Goal: Communication & Community: Answer question/provide support

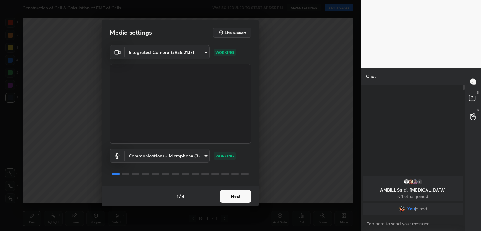
click at [247, 196] on button "Next" at bounding box center [235, 196] width 31 height 13
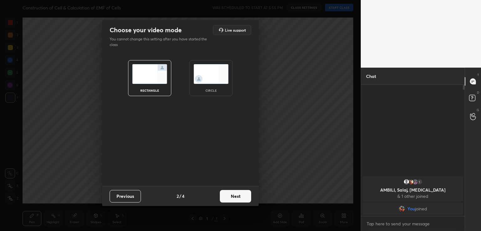
click at [224, 94] on div "circle" at bounding box center [211, 78] width 43 height 36
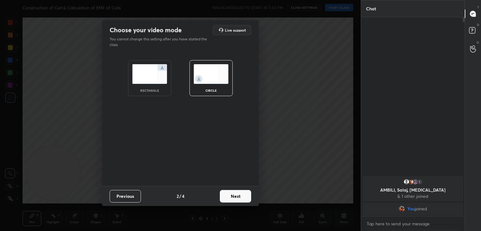
click at [243, 194] on button "Next" at bounding box center [235, 196] width 31 height 13
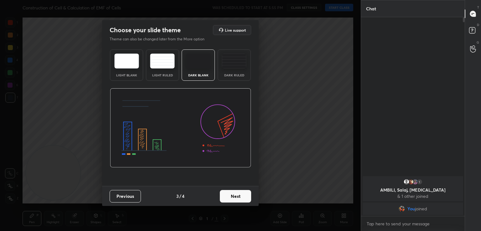
click at [243, 194] on button "Next" at bounding box center [235, 196] width 31 height 13
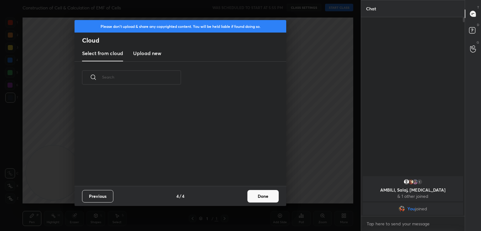
scroll to position [93, 201]
click at [258, 197] on button "Done" at bounding box center [263, 196] width 31 height 13
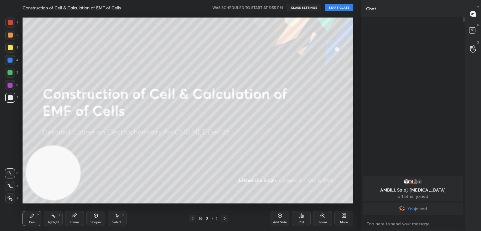
click at [344, 7] on button "START CLASS" at bounding box center [339, 8] width 28 height 8
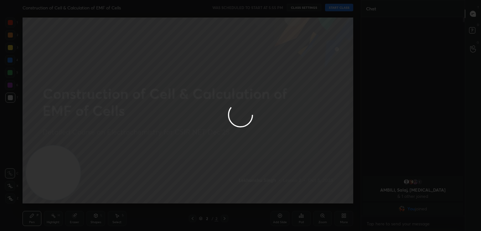
type textarea "x"
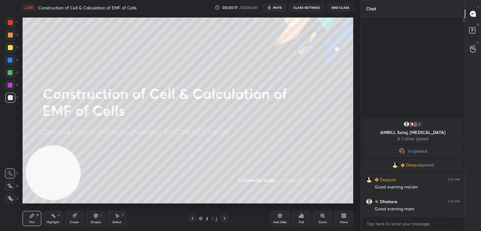
click at [273, 8] on button "mute" at bounding box center [274, 8] width 23 height 8
click at [344, 8] on button "End Class" at bounding box center [341, 8] width 26 height 8
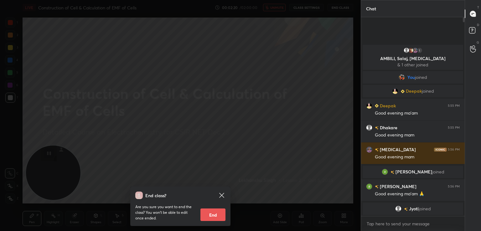
click at [223, 196] on icon at bounding box center [222, 196] width 8 height 8
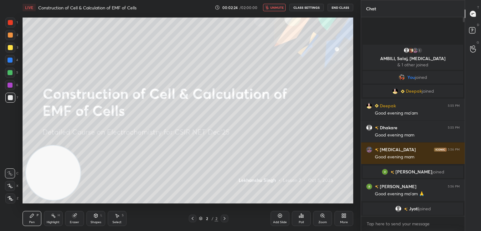
click at [268, 5] on button "unmute" at bounding box center [274, 8] width 23 height 8
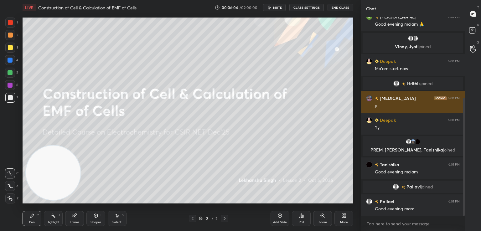
scroll to position [157, 0]
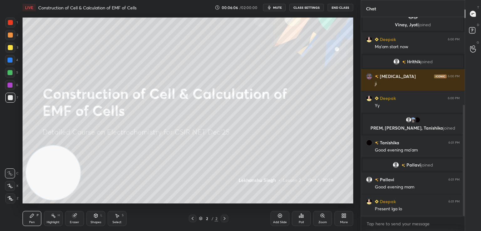
click at [301, 221] on div "Poll" at bounding box center [301, 222] width 5 height 3
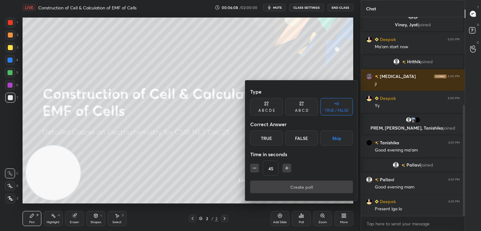
click at [279, 135] on div "True" at bounding box center [266, 138] width 33 height 15
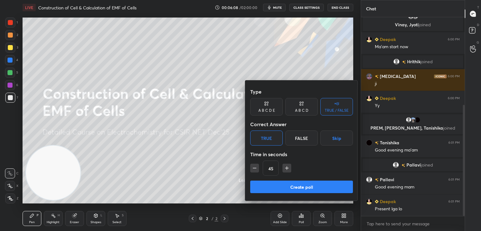
click at [256, 170] on icon "button" at bounding box center [255, 168] width 6 height 6
type input "30"
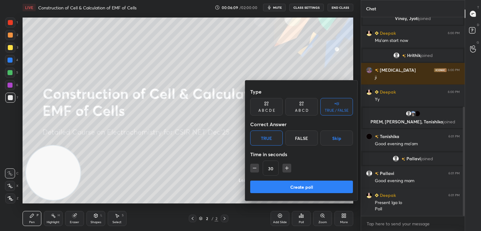
click at [316, 188] on button "Create poll" at bounding box center [301, 187] width 103 height 13
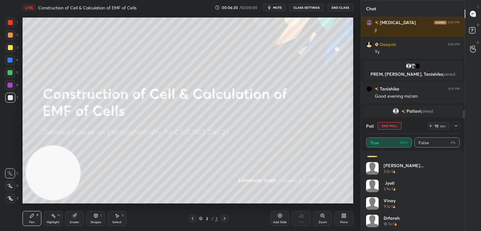
scroll to position [118, 0]
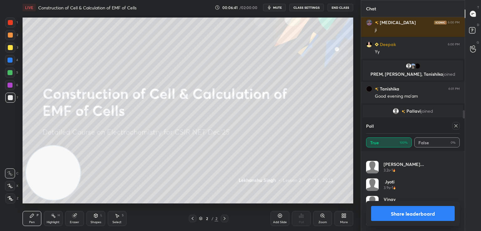
click at [454, 124] on div at bounding box center [457, 126] width 8 height 8
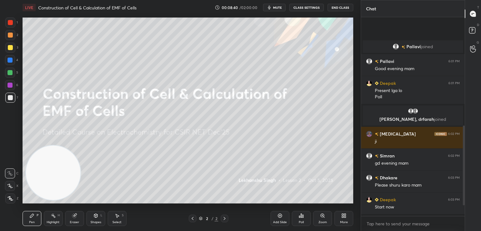
scroll to position [296, 0]
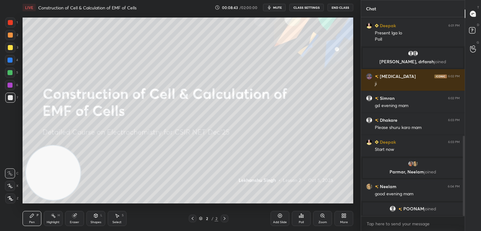
click at [343, 216] on icon at bounding box center [343, 215] width 2 height 2
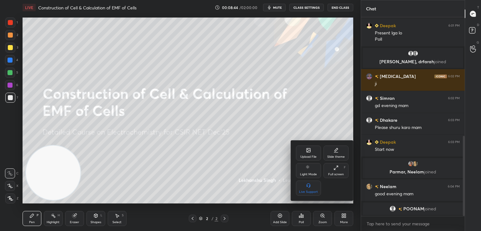
click at [303, 150] on div "Upload File" at bounding box center [308, 153] width 25 height 15
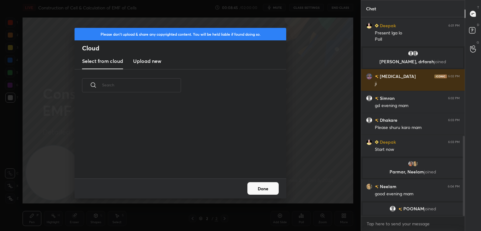
scroll to position [77, 201]
click at [160, 66] on new "Upload new" at bounding box center [147, 62] width 28 height 16
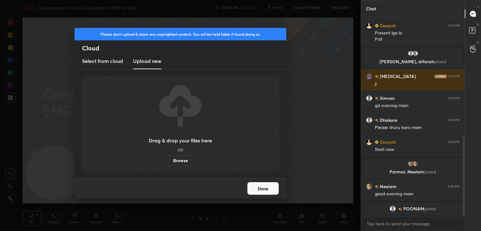
click at [181, 160] on label "Browse" at bounding box center [181, 161] width 28 height 10
click at [167, 160] on input "Browse" at bounding box center [167, 161] width 0 height 10
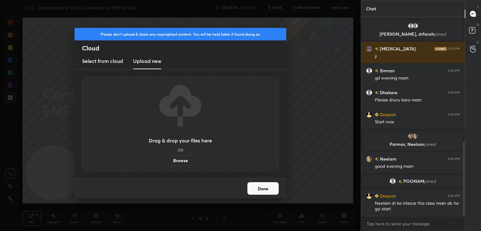
scroll to position [334, 0]
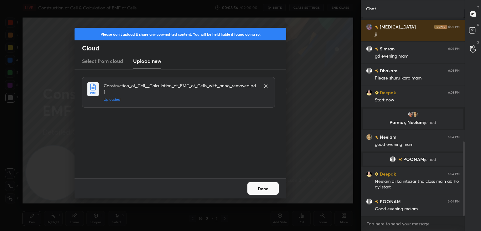
click at [262, 185] on button "Done" at bounding box center [263, 188] width 31 height 13
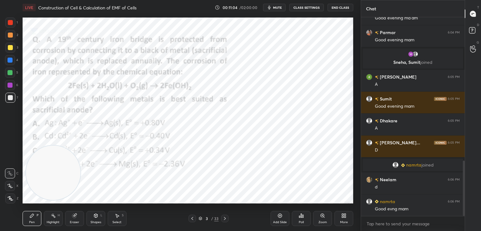
scroll to position [540, 0]
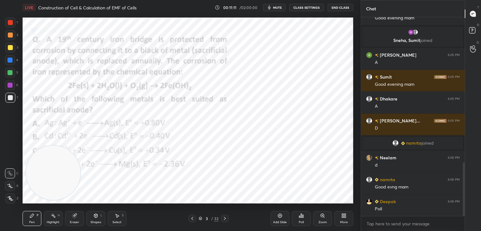
click at [300, 221] on div "Poll" at bounding box center [301, 222] width 5 height 3
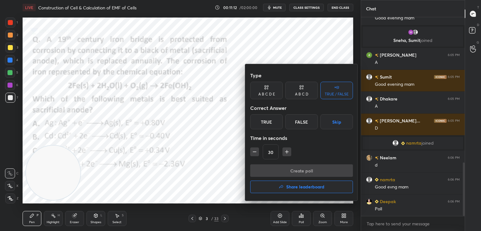
click at [297, 123] on div "False" at bounding box center [302, 121] width 33 height 15
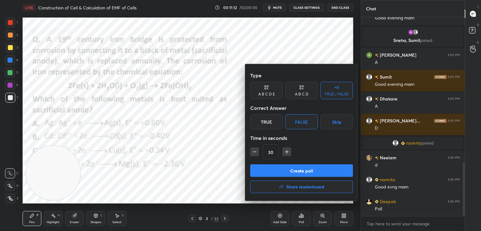
click at [305, 88] on div "A B C D" at bounding box center [302, 91] width 33 height 18
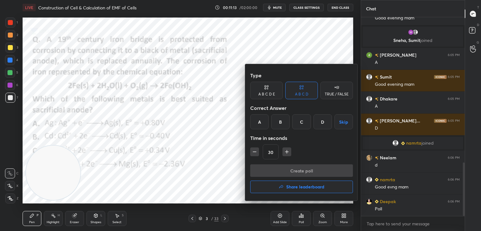
click at [322, 121] on div "D" at bounding box center [323, 121] width 18 height 15
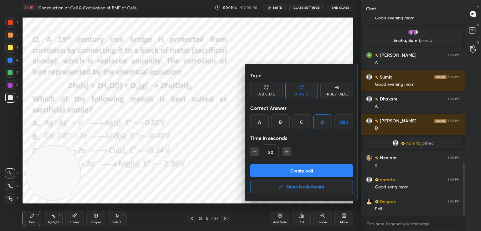
click at [320, 170] on button "Create poll" at bounding box center [301, 171] width 103 height 13
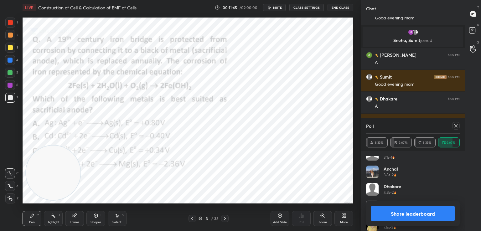
scroll to position [65, 0]
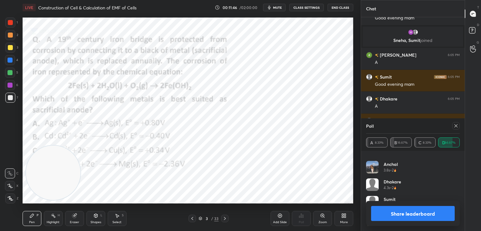
click at [397, 217] on button "Share leaderboard" at bounding box center [413, 213] width 84 height 15
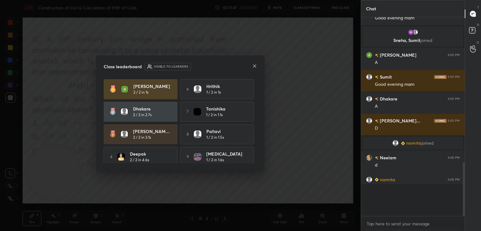
scroll to position [135, 102]
click at [252, 66] on icon at bounding box center [254, 66] width 5 height 5
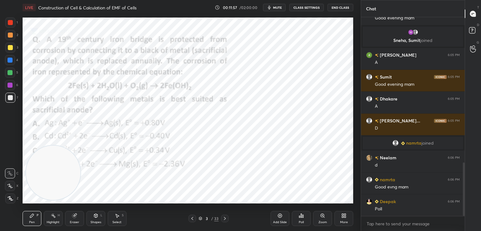
click at [9, 201] on icon at bounding box center [11, 199] width 6 height 4
click at [10, 19] on div at bounding box center [10, 23] width 10 height 10
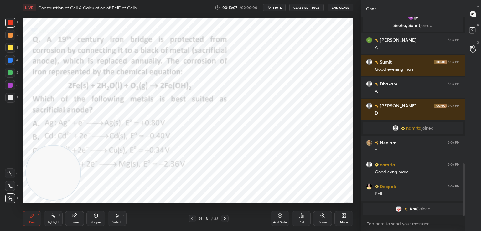
scroll to position [571, 0]
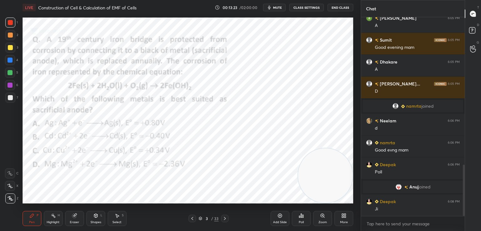
click at [97, 218] on div "Shapes L" at bounding box center [96, 218] width 19 height 15
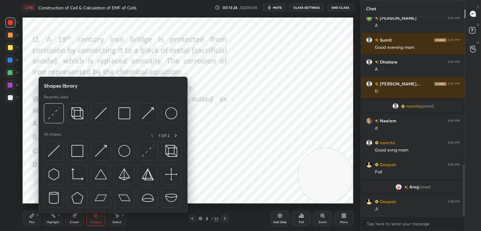
click at [52, 153] on img at bounding box center [54, 151] width 12 height 12
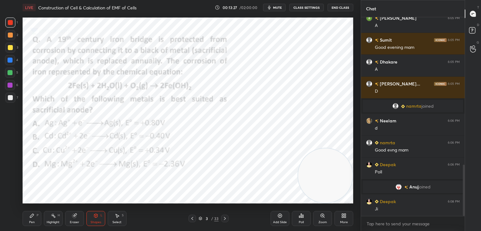
click at [29, 218] on icon at bounding box center [31, 215] width 5 height 5
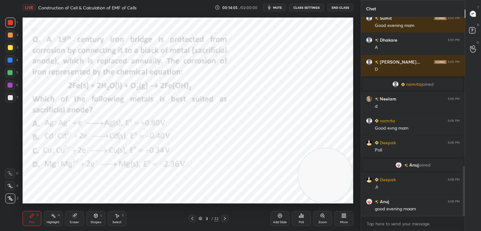
click at [11, 86] on div at bounding box center [10, 85] width 5 height 5
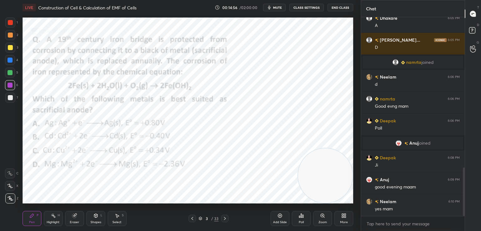
click at [224, 217] on icon at bounding box center [225, 218] width 5 height 5
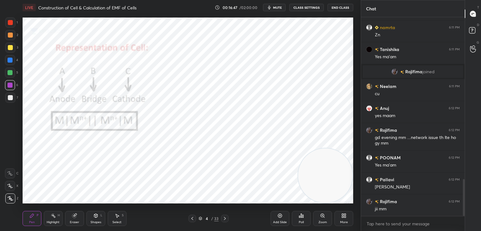
scroll to position [892, 0]
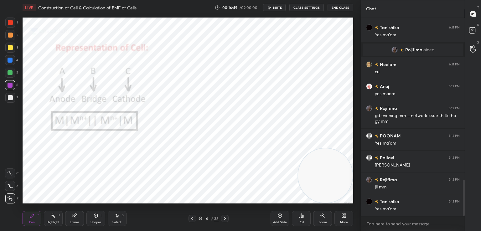
click at [224, 218] on icon at bounding box center [225, 218] width 5 height 5
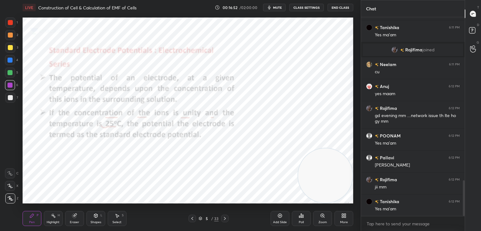
scroll to position [914, 0]
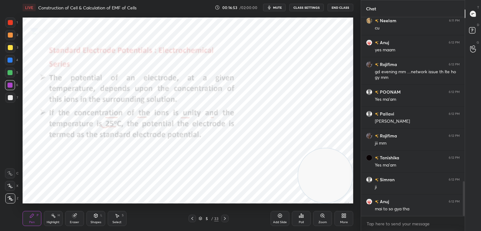
click at [192, 219] on icon at bounding box center [192, 218] width 5 height 5
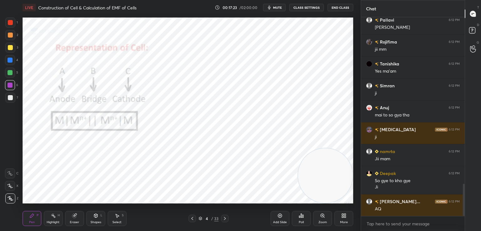
scroll to position [1052, 0]
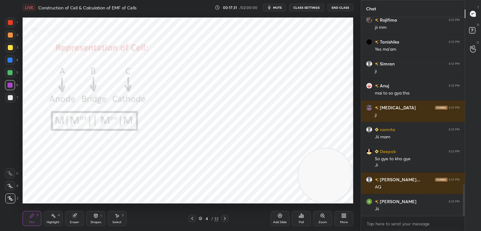
click at [9, 25] on div at bounding box center [10, 22] width 5 height 5
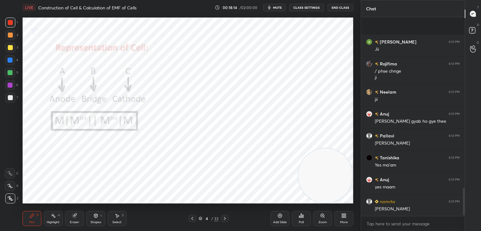
scroll to position [1256, 0]
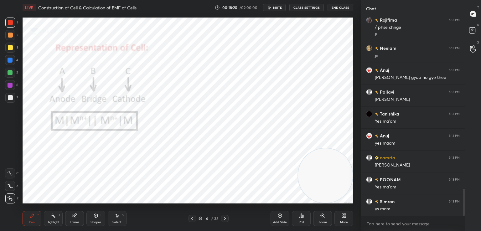
click at [225, 218] on icon at bounding box center [225, 218] width 5 height 5
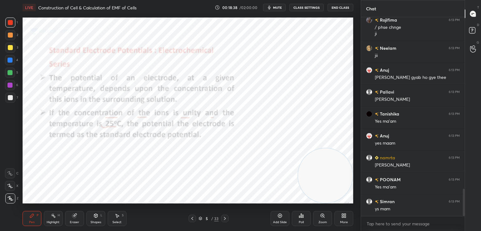
click at [192, 218] on icon at bounding box center [193, 218] width 2 height 3
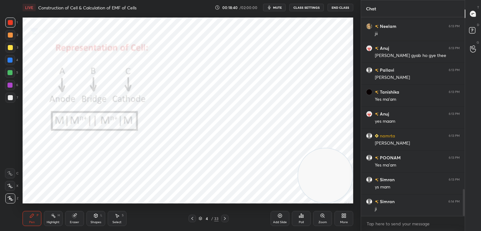
click at [192, 218] on icon at bounding box center [192, 218] width 5 height 5
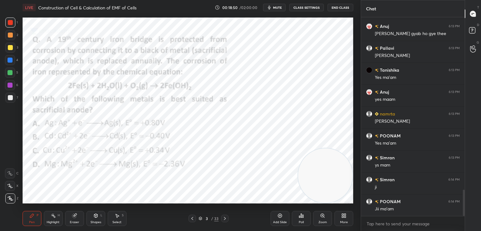
scroll to position [1322, 0]
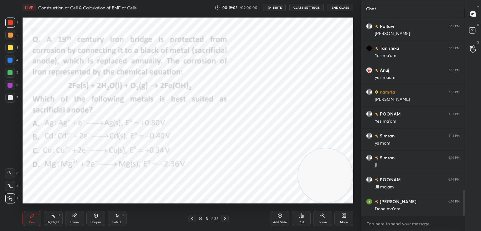
click at [224, 219] on icon at bounding box center [225, 218] width 5 height 5
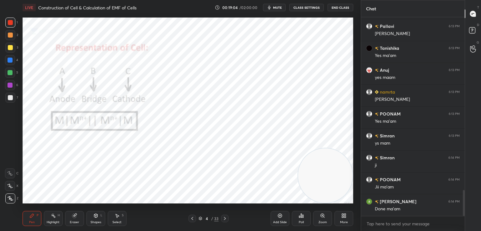
scroll to position [1344, 0]
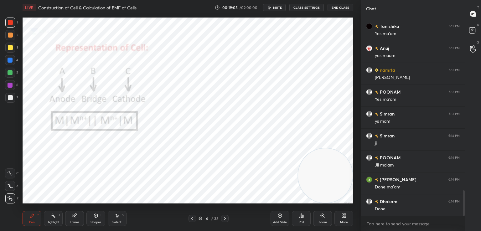
click at [226, 220] on icon at bounding box center [225, 218] width 5 height 5
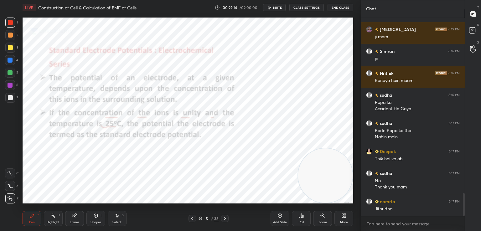
scroll to position [1530, 0]
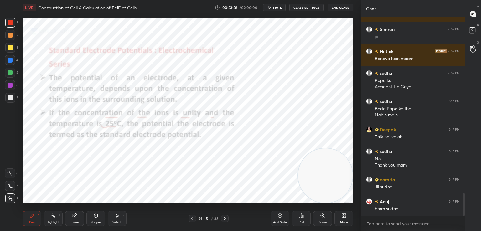
click at [225, 219] on icon at bounding box center [225, 218] width 2 height 3
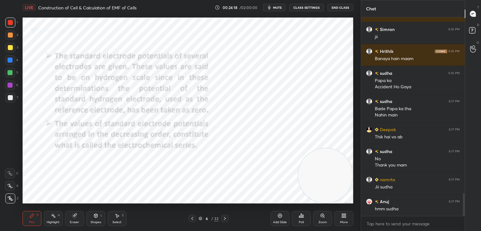
click at [73, 217] on icon at bounding box center [74, 216] width 4 height 4
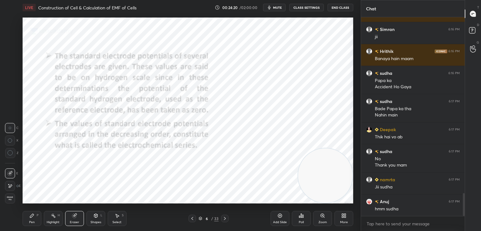
click at [9, 187] on icon at bounding box center [10, 186] width 3 height 3
click at [96, 217] on icon at bounding box center [96, 217] width 0 height 2
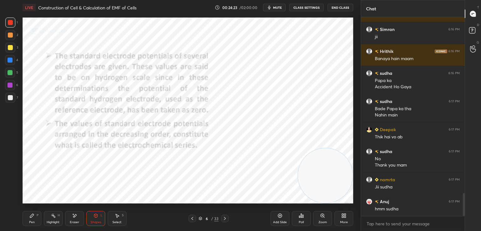
click at [29, 220] on div "Pen P" at bounding box center [32, 218] width 19 height 15
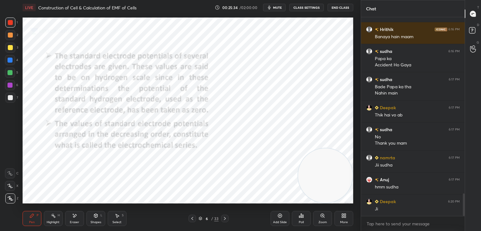
scroll to position [1574, 0]
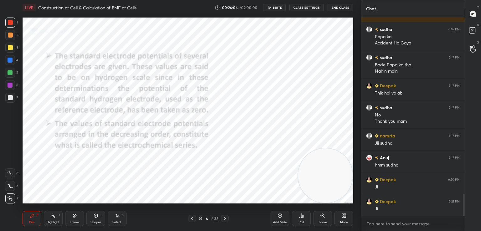
click at [226, 221] on icon at bounding box center [225, 218] width 5 height 5
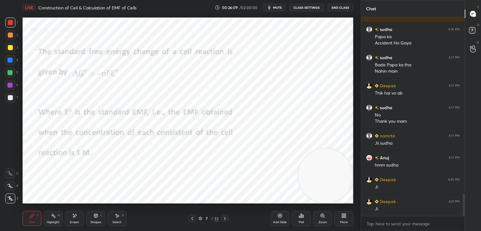
click at [228, 218] on div at bounding box center [225, 219] width 8 height 8
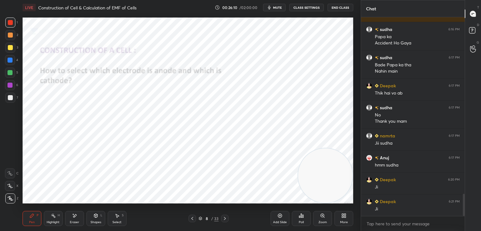
click at [226, 218] on icon at bounding box center [225, 218] width 5 height 5
click at [224, 219] on icon at bounding box center [225, 218] width 5 height 5
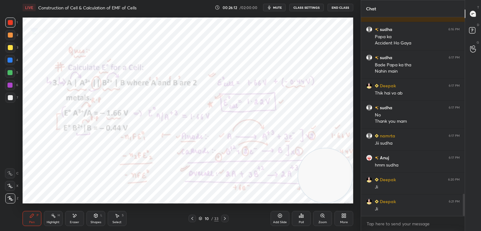
click at [199, 219] on icon at bounding box center [200, 219] width 3 height 1
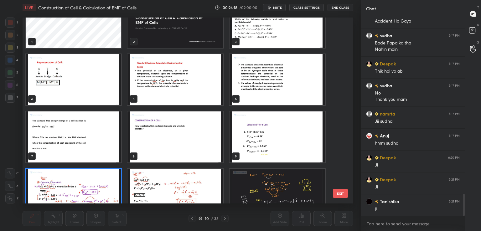
scroll to position [22, 0]
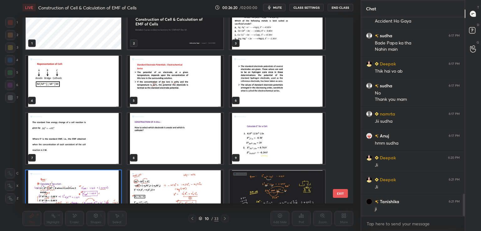
click at [259, 92] on img "grid" at bounding box center [278, 81] width 96 height 51
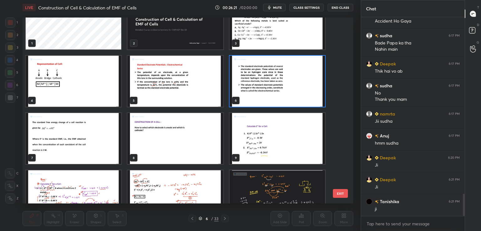
click at [255, 94] on img "grid" at bounding box center [278, 81] width 96 height 51
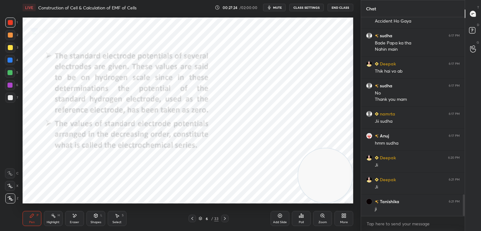
scroll to position [1624, 0]
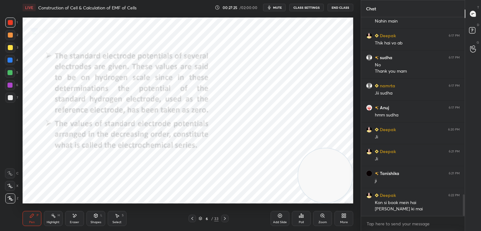
click at [341, 217] on div "More" at bounding box center [344, 218] width 19 height 15
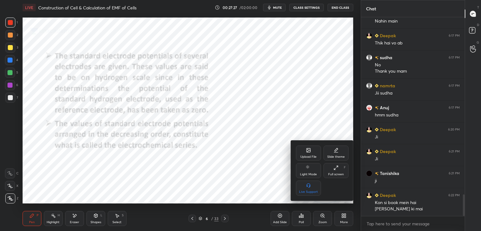
click at [310, 149] on icon at bounding box center [309, 151] width 4 height 4
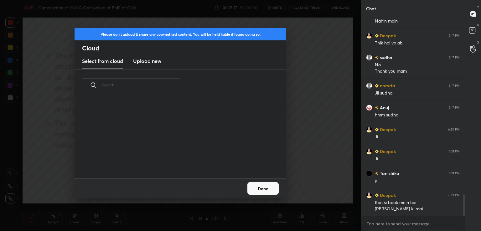
scroll to position [77, 201]
click at [143, 59] on h3 "Upload new" at bounding box center [147, 61] width 28 height 8
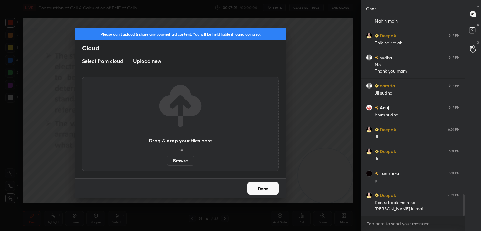
click at [178, 162] on label "Browse" at bounding box center [181, 161] width 28 height 10
click at [167, 162] on input "Browse" at bounding box center [167, 161] width 0 height 10
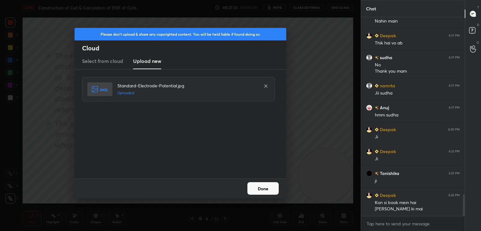
click at [263, 188] on button "Done" at bounding box center [263, 188] width 31 height 13
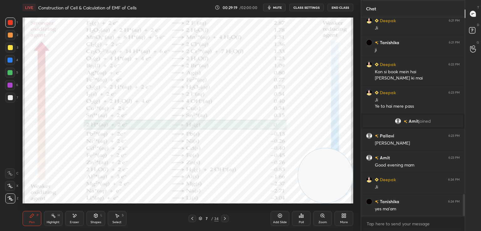
scroll to position [1627, 0]
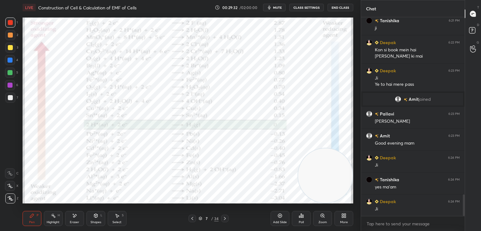
click at [73, 218] on icon at bounding box center [74, 215] width 5 height 5
click at [33, 220] on div "Pen P" at bounding box center [32, 218] width 19 height 15
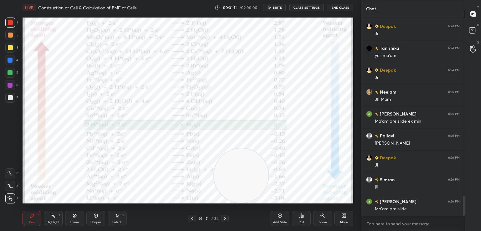
scroll to position [1765, 0]
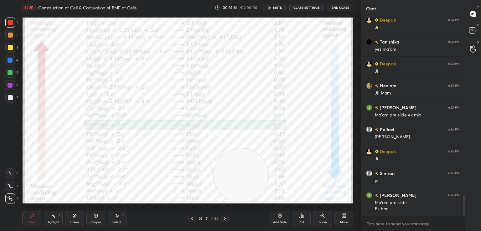
click at [194, 219] on icon at bounding box center [192, 218] width 5 height 5
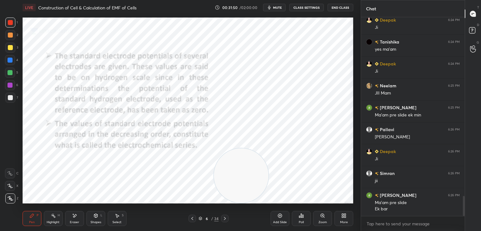
scroll to position [1787, 0]
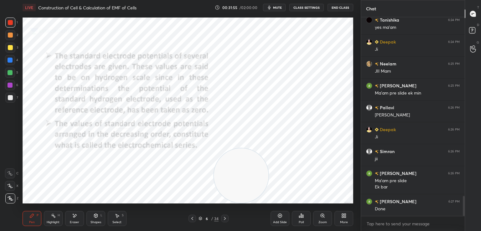
click at [224, 221] on div at bounding box center [225, 219] width 8 height 8
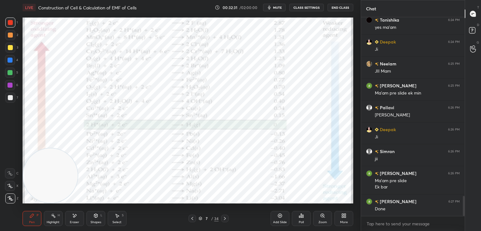
scroll to position [1809, 0]
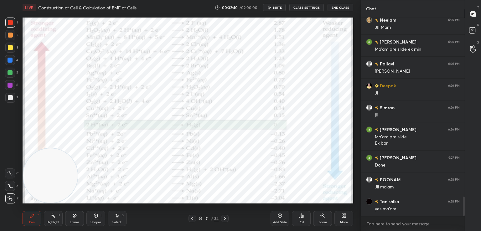
click at [228, 218] on div at bounding box center [225, 219] width 8 height 8
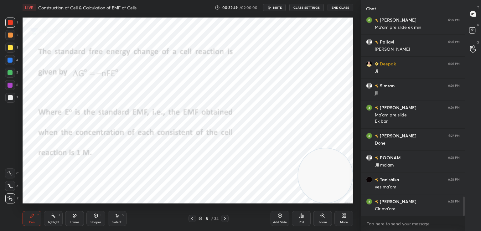
click at [72, 215] on icon at bounding box center [74, 215] width 5 height 5
click at [95, 217] on icon at bounding box center [95, 216] width 3 height 4
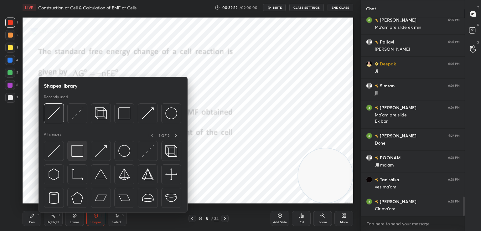
click at [72, 147] on img at bounding box center [77, 151] width 12 height 12
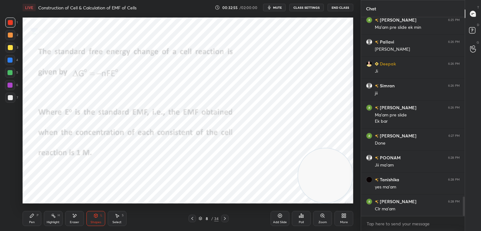
click at [33, 219] on div "Pen P" at bounding box center [32, 218] width 19 height 15
click at [11, 59] on div at bounding box center [10, 60] width 5 height 5
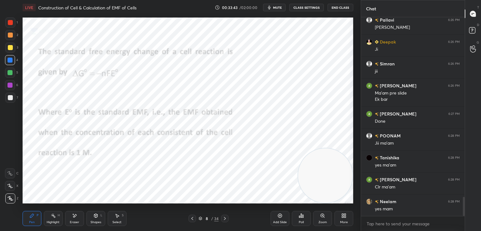
scroll to position [1896, 0]
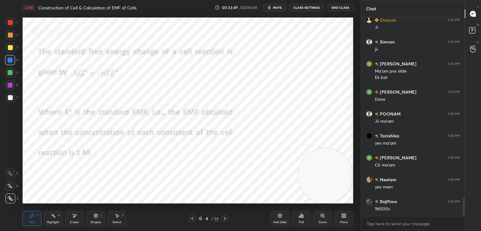
click at [224, 216] on icon at bounding box center [225, 218] width 5 height 5
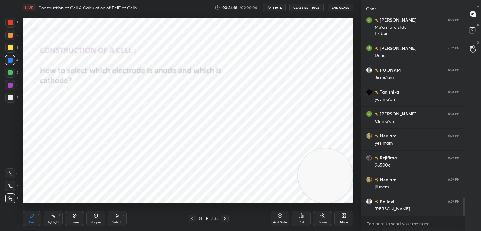
scroll to position [1962, 0]
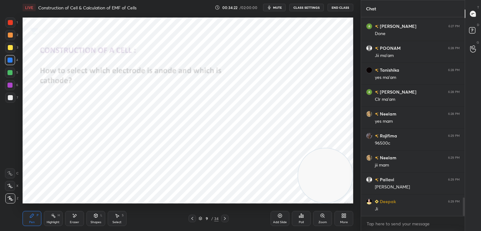
click at [223, 218] on icon at bounding box center [225, 218] width 5 height 5
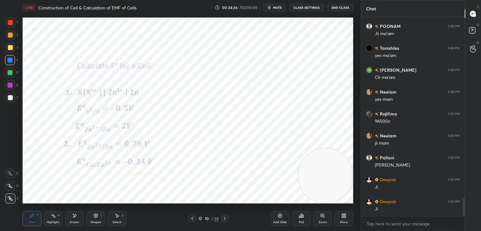
click at [10, 99] on div at bounding box center [10, 97] width 5 height 5
click at [10, 23] on div at bounding box center [10, 22] width 5 height 5
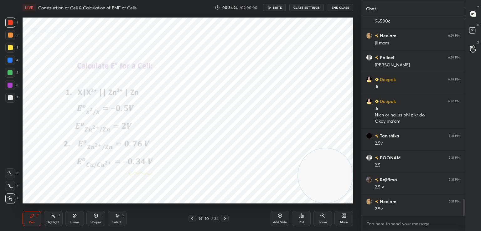
scroll to position [2107, 0]
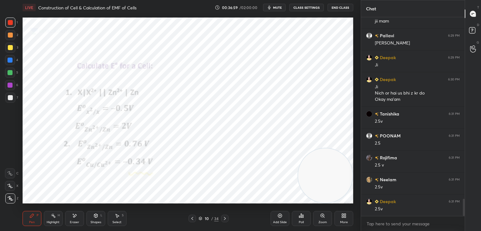
click at [12, 59] on div at bounding box center [10, 60] width 5 height 5
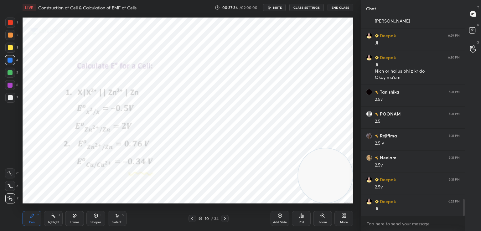
click at [12, 22] on div at bounding box center [10, 22] width 5 height 5
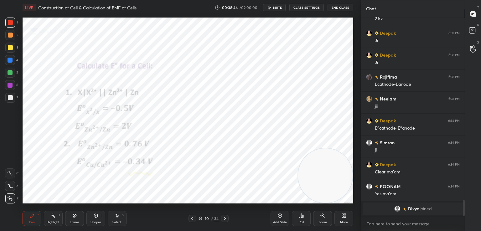
scroll to position [2082, 0]
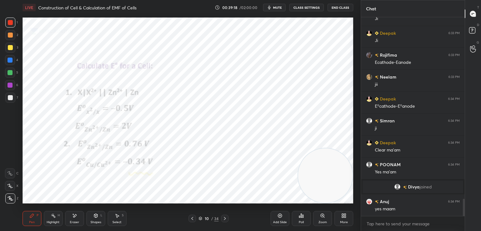
click at [73, 218] on icon at bounding box center [74, 215] width 5 height 5
click at [26, 217] on div "Pen P" at bounding box center [32, 218] width 19 height 15
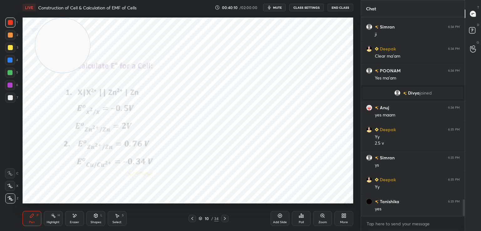
scroll to position [2220, 0]
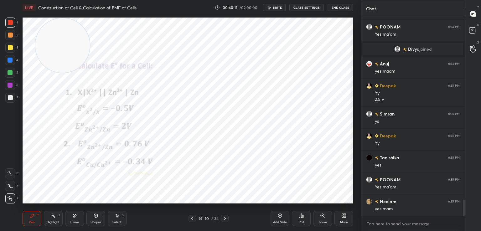
click at [9, 60] on div at bounding box center [10, 60] width 5 height 5
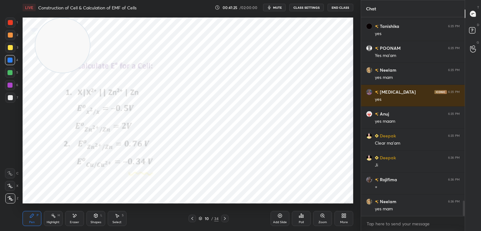
scroll to position [2374, 0]
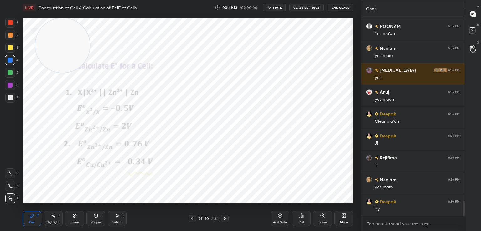
click at [71, 216] on div "Eraser" at bounding box center [74, 218] width 19 height 15
click at [28, 215] on div "Pen P" at bounding box center [32, 218] width 19 height 15
click at [70, 218] on div "Eraser" at bounding box center [74, 218] width 19 height 15
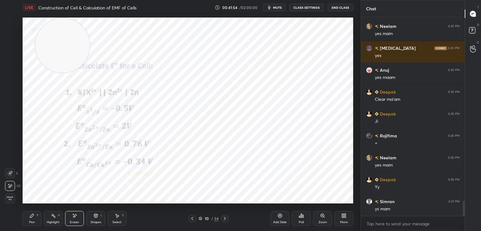
click at [38, 218] on div "Pen P" at bounding box center [32, 218] width 19 height 15
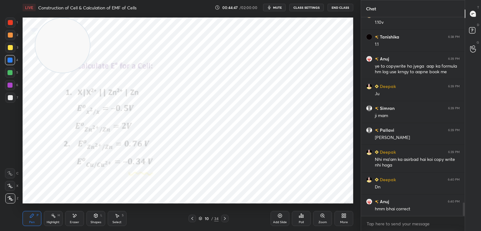
scroll to position [2792, 0]
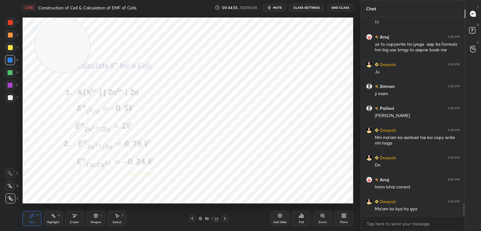
click at [224, 216] on div at bounding box center [225, 219] width 8 height 8
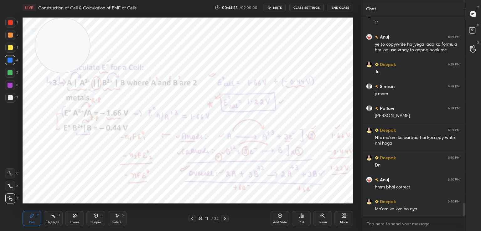
scroll to position [2814, 0]
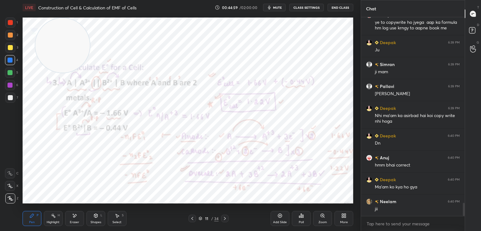
click at [226, 218] on icon at bounding box center [225, 218] width 5 height 5
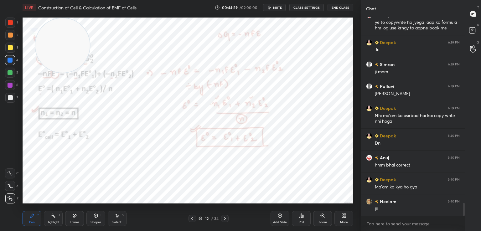
scroll to position [2836, 0]
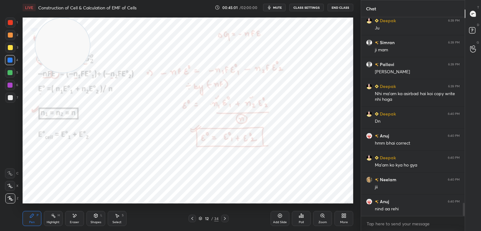
click at [193, 218] on icon at bounding box center [192, 218] width 5 height 5
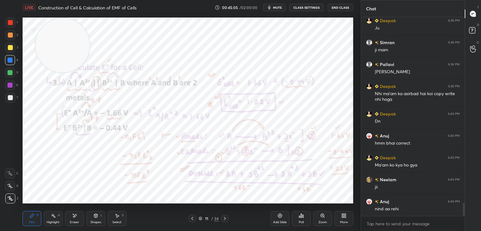
click at [192, 218] on icon at bounding box center [193, 218] width 2 height 3
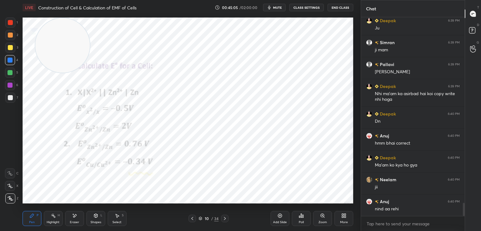
click at [281, 215] on icon at bounding box center [280, 215] width 5 height 5
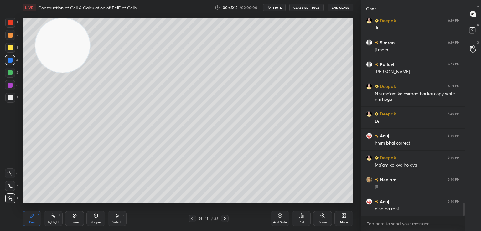
click at [11, 97] on div at bounding box center [10, 97] width 5 height 5
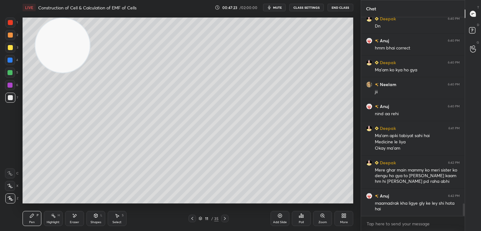
scroll to position [2953, 0]
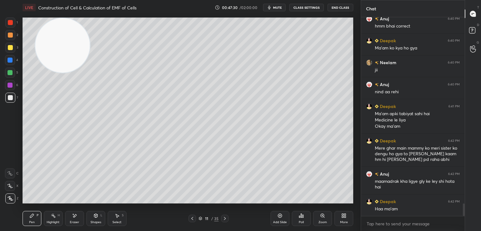
drag, startPoint x: 270, startPoint y: 6, endPoint x: 323, endPoint y: 13, distance: 52.8
click at [271, 7] on icon "button" at bounding box center [269, 7] width 5 height 5
click at [342, 7] on button "End Class" at bounding box center [341, 8] width 26 height 8
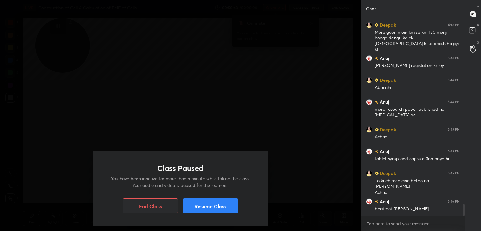
scroll to position [3196, 0]
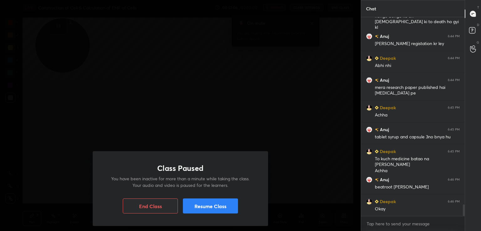
click at [201, 207] on button "Resume Class" at bounding box center [210, 206] width 55 height 15
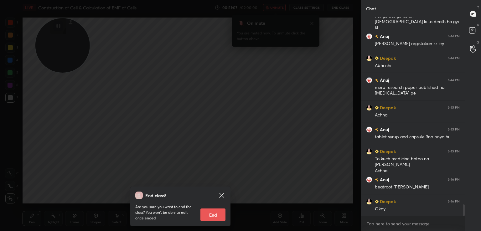
click at [223, 192] on icon at bounding box center [222, 196] width 8 height 8
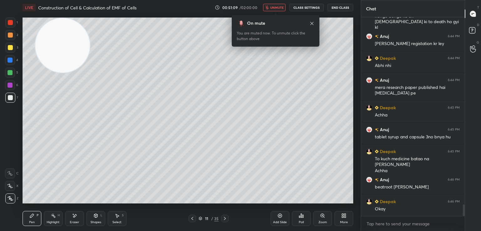
drag, startPoint x: 271, startPoint y: 2, endPoint x: 319, endPoint y: 10, distance: 48.9
click at [271, 2] on div "LIVE Construction of Cell & Calculation of EMF of Cells 00:51:09 / 02:00:00 unm…" at bounding box center [188, 7] width 331 height 15
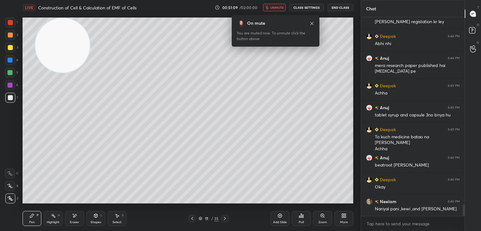
click at [280, 5] on button "unmute" at bounding box center [274, 8] width 23 height 8
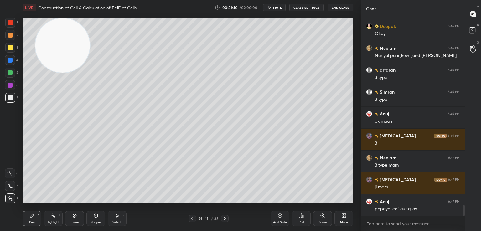
scroll to position [3416, 0]
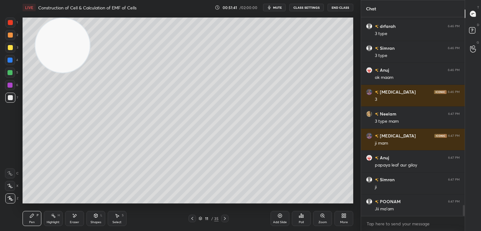
click at [6, 50] on div at bounding box center [10, 48] width 10 height 10
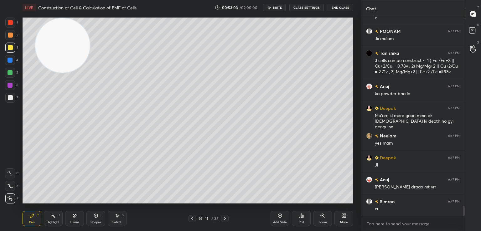
scroll to position [3608, 0]
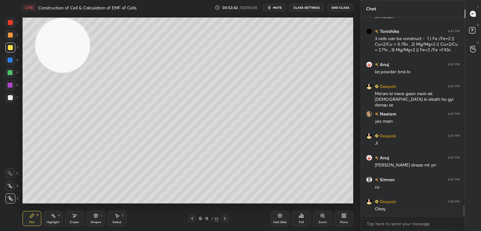
click at [10, 97] on div at bounding box center [10, 97] width 5 height 5
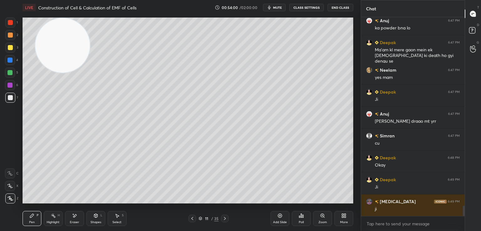
scroll to position [3674, 0]
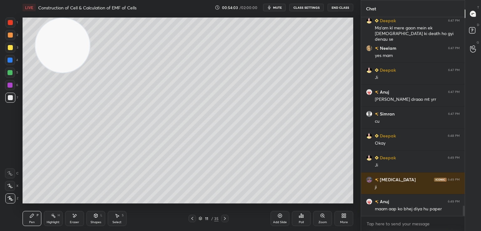
click at [69, 220] on div "Eraser" at bounding box center [74, 218] width 19 height 15
click at [33, 217] on icon at bounding box center [31, 215] width 5 height 5
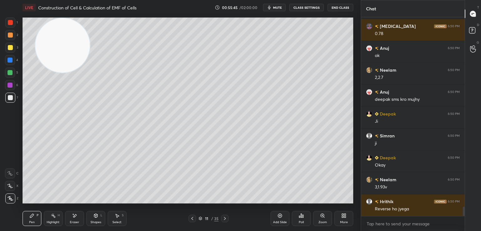
scroll to position [4003, 0]
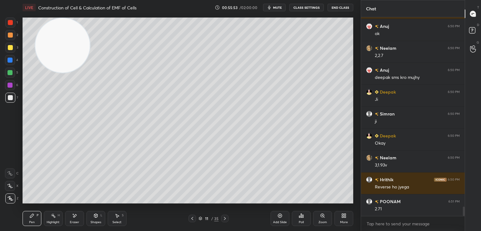
click at [72, 218] on icon at bounding box center [74, 215] width 5 height 5
click at [31, 218] on div "Pen P" at bounding box center [32, 218] width 19 height 15
click at [10, 72] on div at bounding box center [10, 72] width 5 height 5
click at [93, 217] on icon at bounding box center [95, 215] width 5 height 5
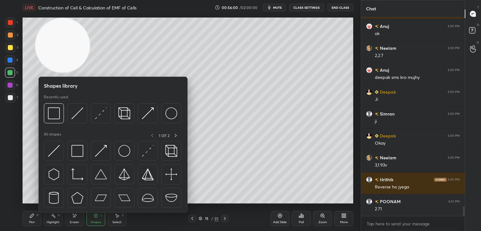
scroll to position [4025, 0]
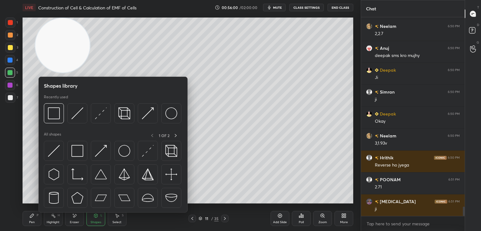
click at [76, 157] on div at bounding box center [77, 151] width 20 height 20
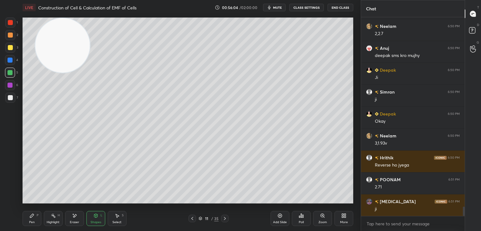
click at [31, 217] on icon at bounding box center [32, 216] width 4 height 4
click at [11, 45] on div at bounding box center [10, 47] width 5 height 5
click at [12, 36] on div at bounding box center [10, 35] width 5 height 5
click at [70, 222] on div "Eraser" at bounding box center [74, 218] width 19 height 15
click at [31, 218] on icon at bounding box center [31, 215] width 5 height 5
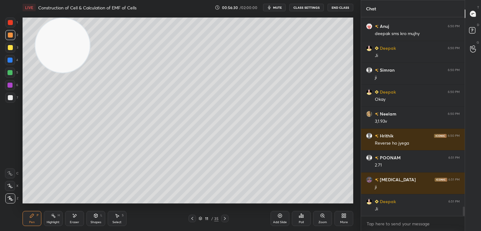
scroll to position [4069, 0]
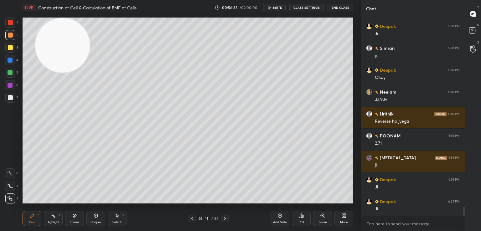
click at [75, 219] on div "Eraser" at bounding box center [74, 218] width 19 height 15
click at [34, 218] on icon at bounding box center [31, 215] width 5 height 5
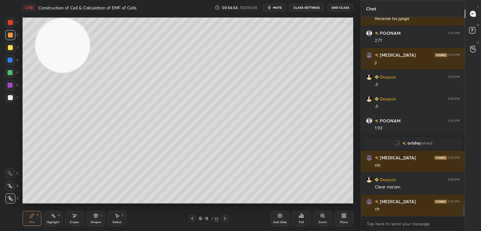
scroll to position [3530, 0]
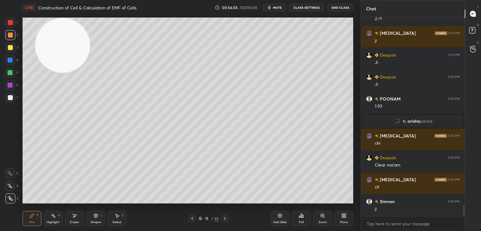
click at [225, 218] on icon at bounding box center [225, 218] width 2 height 3
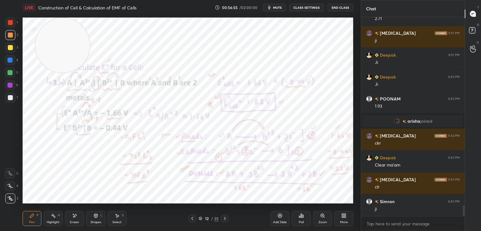
scroll to position [3552, 0]
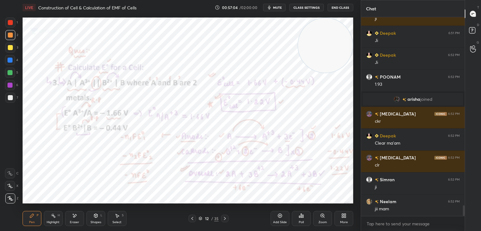
click at [279, 217] on icon at bounding box center [280, 215] width 5 height 5
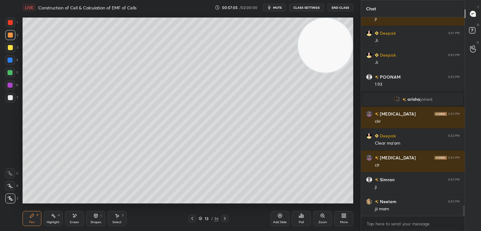
click at [10, 48] on div at bounding box center [10, 47] width 5 height 5
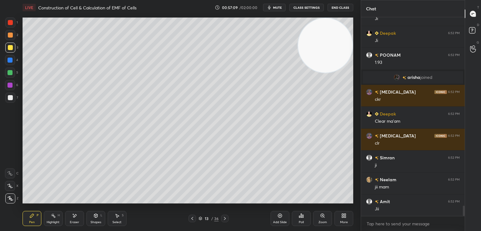
scroll to position [3596, 0]
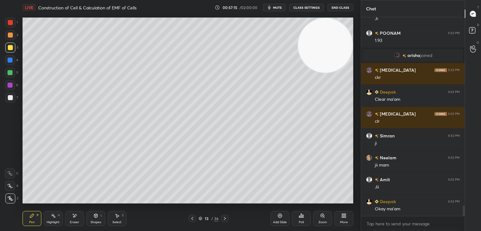
click at [194, 219] on icon at bounding box center [192, 218] width 5 height 5
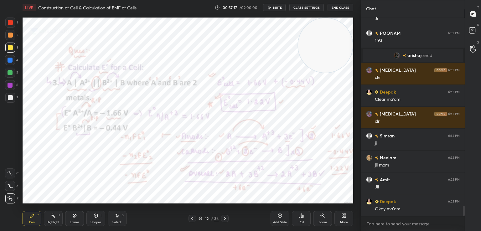
click at [224, 217] on icon at bounding box center [225, 218] width 2 height 3
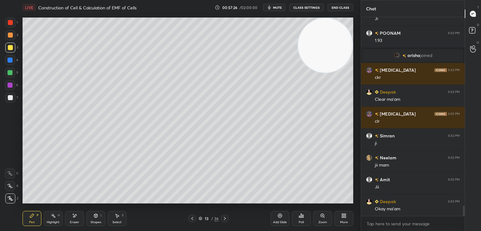
click at [193, 219] on icon at bounding box center [192, 218] width 5 height 5
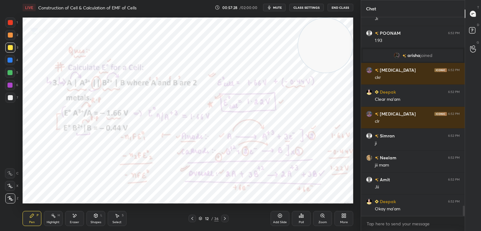
click at [225, 219] on icon at bounding box center [225, 218] width 5 height 5
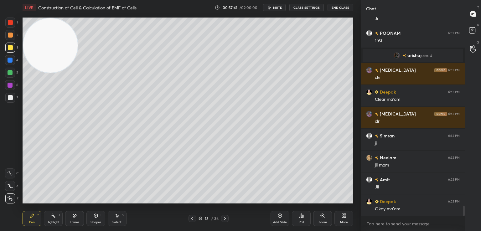
click at [94, 217] on icon at bounding box center [95, 216] width 3 height 4
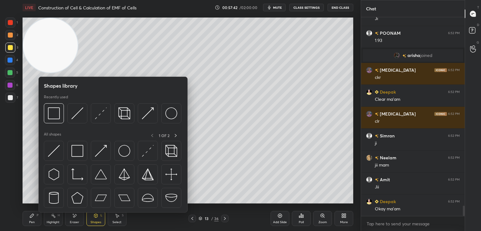
click at [53, 118] on img at bounding box center [54, 114] width 12 height 12
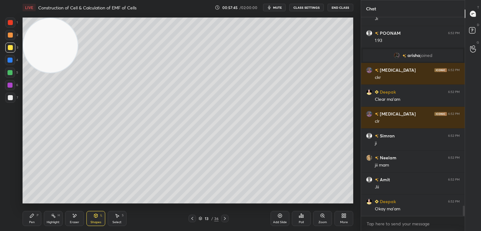
click at [31, 219] on div "Pen P" at bounding box center [32, 218] width 19 height 15
click at [193, 219] on icon at bounding box center [192, 218] width 5 height 5
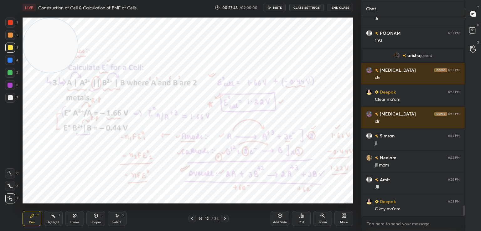
click at [224, 218] on icon at bounding box center [225, 218] width 5 height 5
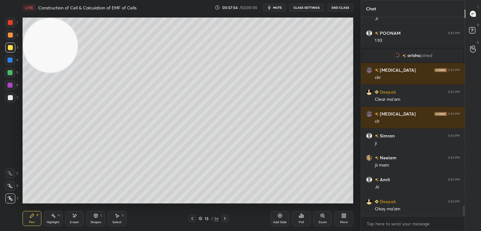
click at [192, 219] on icon at bounding box center [192, 218] width 5 height 5
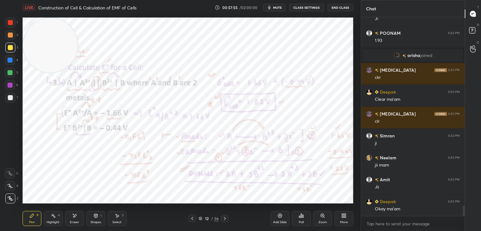
click at [222, 219] on div at bounding box center [225, 219] width 8 height 8
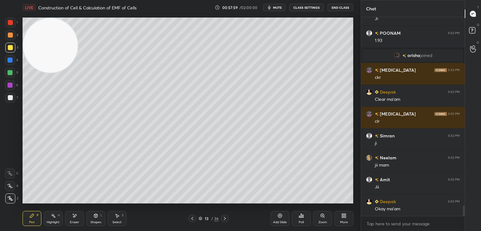
click at [191, 216] on icon at bounding box center [192, 218] width 5 height 5
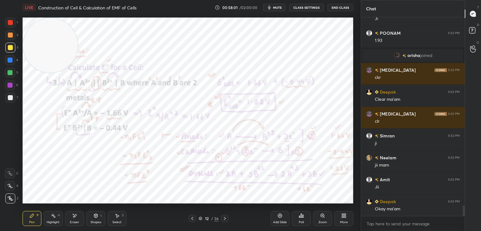
click at [225, 217] on icon at bounding box center [225, 218] width 5 height 5
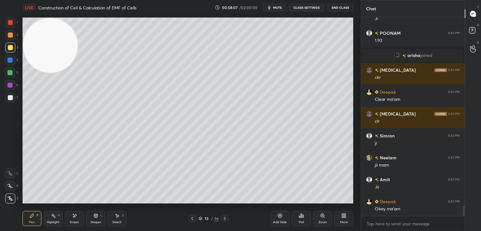
click at [192, 218] on icon at bounding box center [192, 218] width 5 height 5
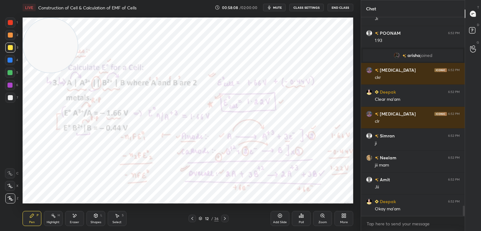
click at [224, 219] on icon at bounding box center [225, 218] width 5 height 5
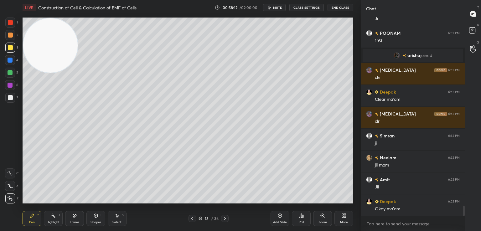
click at [192, 218] on icon at bounding box center [192, 218] width 5 height 5
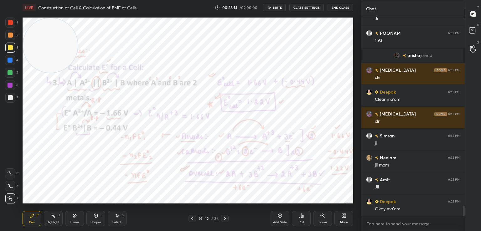
click at [225, 218] on icon at bounding box center [225, 218] width 5 height 5
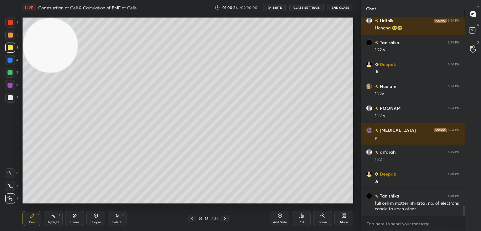
scroll to position [3821, 0]
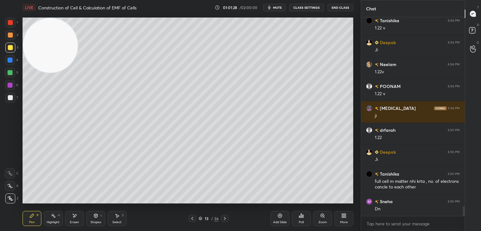
click at [11, 97] on div at bounding box center [10, 97] width 5 height 5
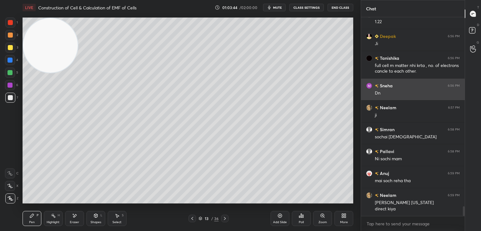
scroll to position [3959, 0]
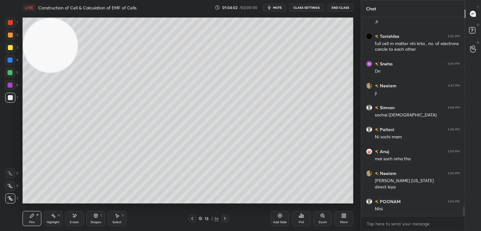
click at [73, 218] on icon at bounding box center [74, 215] width 5 height 5
click at [31, 218] on icon at bounding box center [31, 215] width 5 height 5
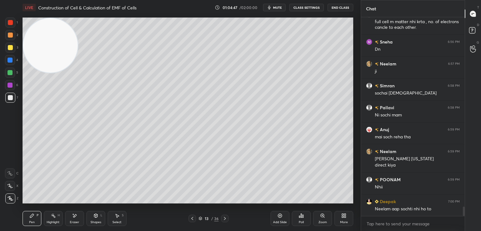
scroll to position [3987, 0]
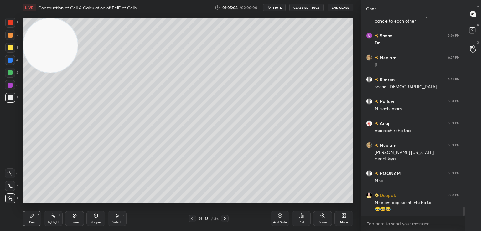
click at [228, 218] on div at bounding box center [225, 219] width 8 height 8
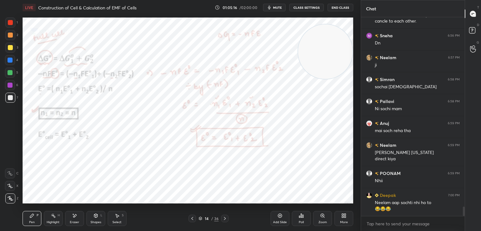
click at [10, 21] on div at bounding box center [10, 22] width 5 height 5
click at [192, 218] on icon at bounding box center [193, 218] width 2 height 3
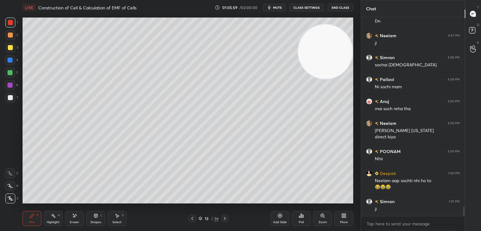
scroll to position [4031, 0]
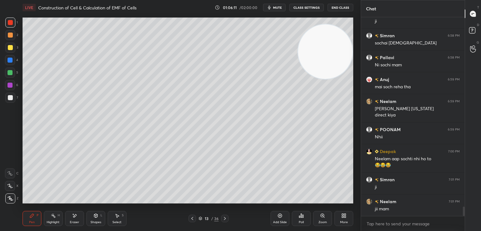
click at [228, 218] on div at bounding box center [225, 219] width 8 height 8
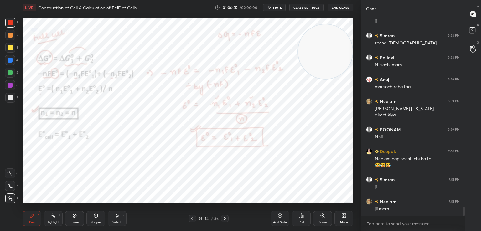
click at [192, 218] on icon at bounding box center [192, 218] width 5 height 5
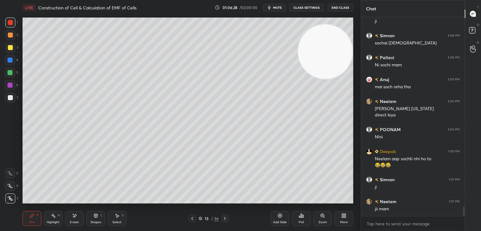
click at [223, 218] on icon at bounding box center [225, 218] width 5 height 5
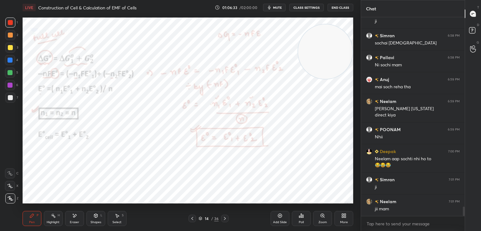
click at [193, 218] on icon at bounding box center [192, 218] width 5 height 5
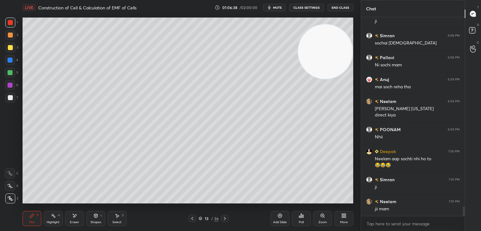
click at [222, 217] on div at bounding box center [225, 219] width 8 height 8
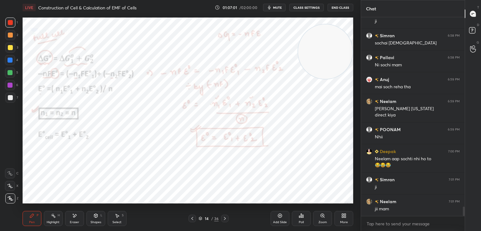
click at [193, 218] on icon at bounding box center [192, 218] width 5 height 5
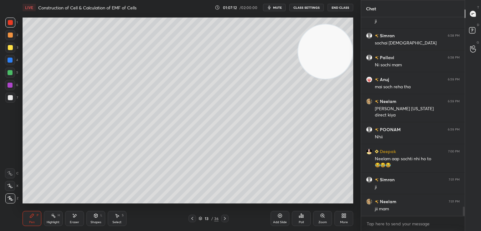
scroll to position [4053, 0]
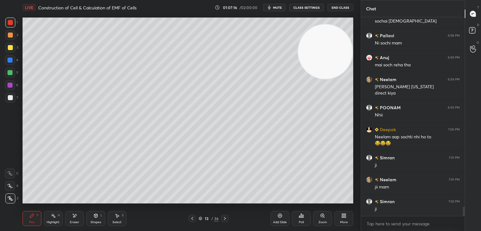
click at [224, 219] on icon at bounding box center [225, 218] width 5 height 5
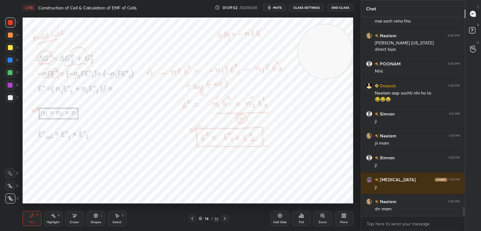
scroll to position [4119, 0]
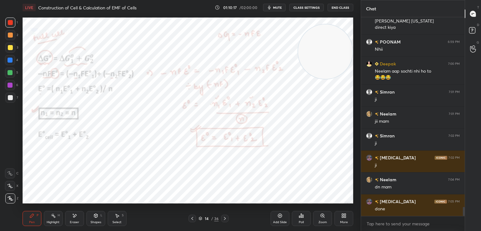
click at [224, 218] on icon at bounding box center [225, 218] width 2 height 3
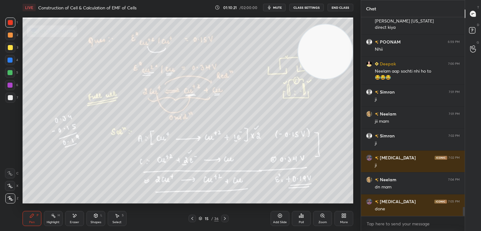
scroll to position [4141, 0]
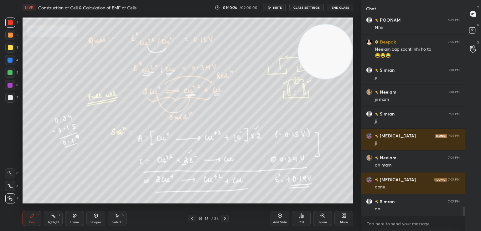
click at [193, 218] on icon at bounding box center [193, 218] width 2 height 3
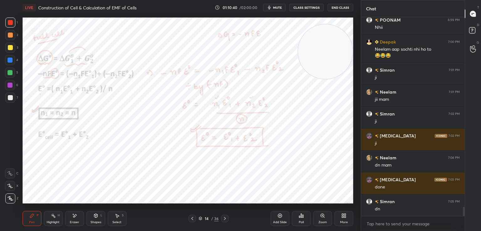
scroll to position [4163, 0]
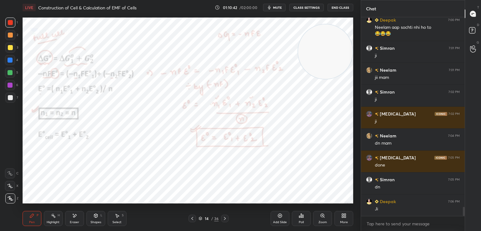
click at [225, 220] on icon at bounding box center [225, 218] width 5 height 5
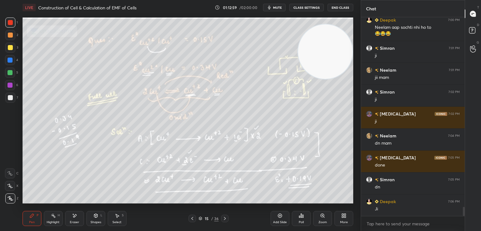
click at [77, 219] on div "Eraser" at bounding box center [74, 218] width 19 height 15
click at [28, 219] on div "Pen P" at bounding box center [32, 218] width 19 height 15
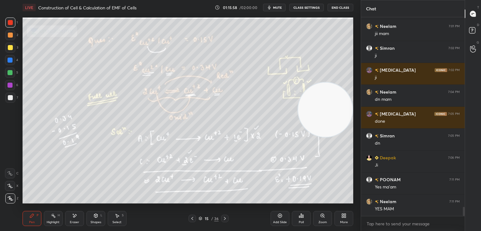
scroll to position [4229, 0]
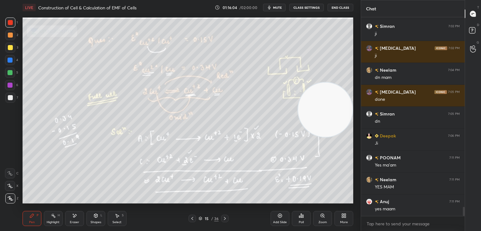
click at [226, 218] on icon at bounding box center [225, 218] width 5 height 5
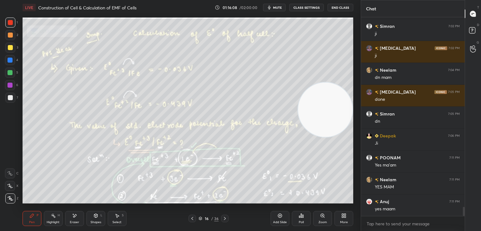
click at [221, 220] on div at bounding box center [225, 219] width 8 height 8
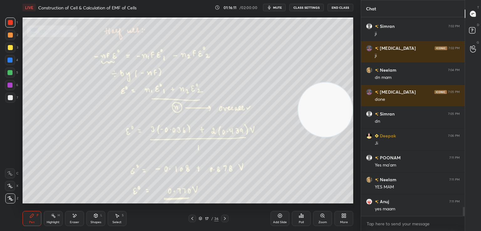
scroll to position [4251, 0]
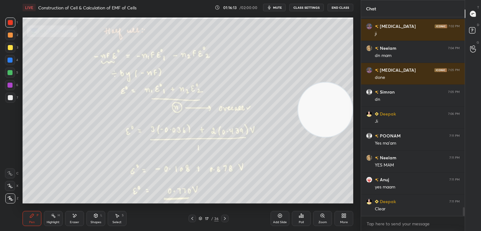
click at [225, 218] on icon at bounding box center [225, 218] width 2 height 3
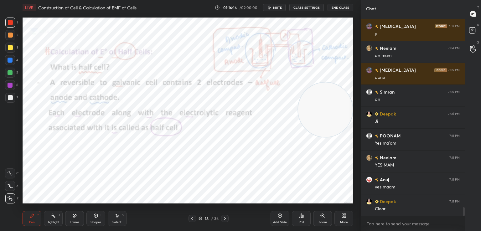
click at [13, 22] on div at bounding box center [10, 22] width 5 height 5
click at [8, 58] on div at bounding box center [10, 60] width 5 height 5
click at [193, 219] on icon at bounding box center [192, 218] width 5 height 5
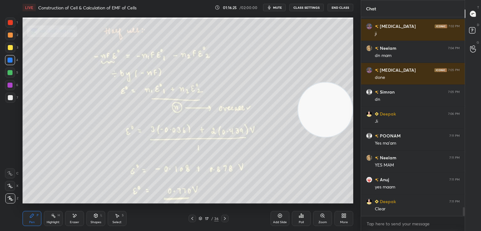
click at [193, 219] on icon at bounding box center [192, 218] width 5 height 5
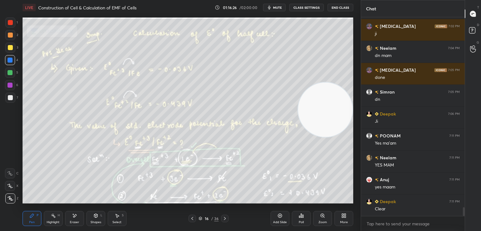
click at [194, 219] on icon at bounding box center [192, 218] width 5 height 5
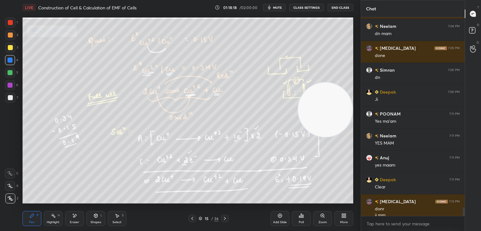
scroll to position [4279, 0]
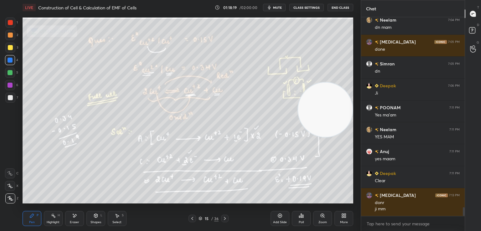
click at [227, 216] on div at bounding box center [225, 219] width 8 height 8
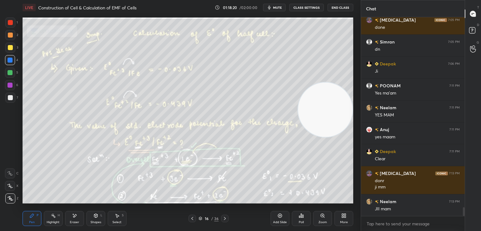
click at [224, 216] on div at bounding box center [225, 219] width 8 height 8
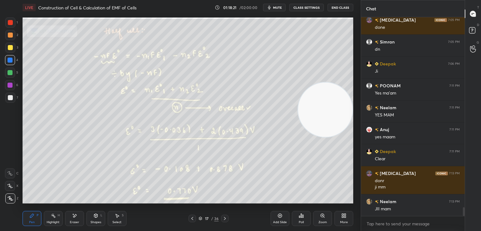
click at [223, 217] on icon at bounding box center [225, 218] width 5 height 5
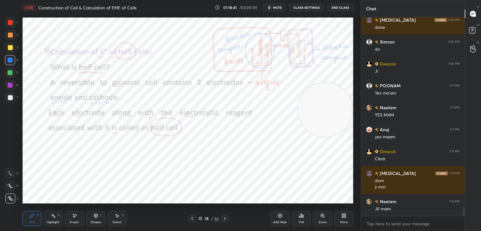
scroll to position [4323, 0]
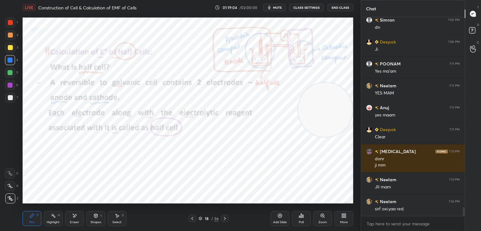
click at [227, 219] on icon at bounding box center [225, 218] width 5 height 5
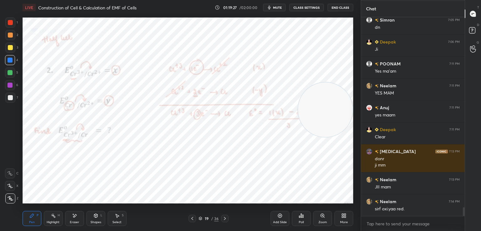
click at [193, 218] on icon at bounding box center [192, 218] width 5 height 5
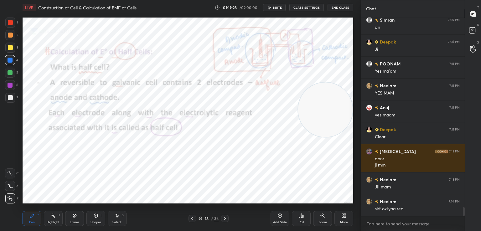
click at [192, 219] on icon at bounding box center [192, 218] width 5 height 5
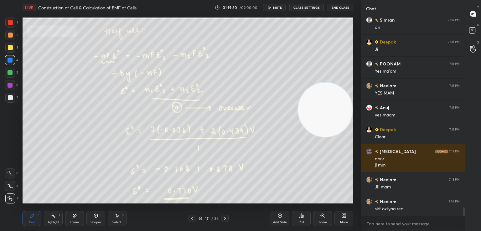
click at [191, 217] on icon at bounding box center [192, 218] width 5 height 5
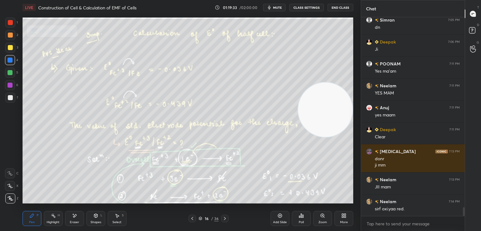
click at [223, 218] on icon at bounding box center [225, 218] width 5 height 5
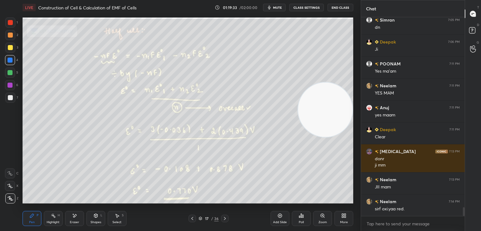
click at [224, 218] on icon at bounding box center [225, 218] width 5 height 5
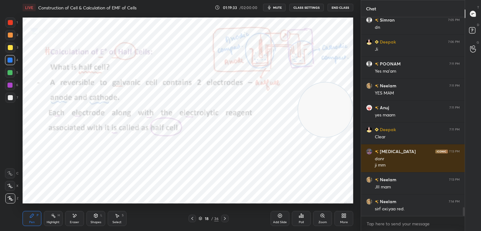
click at [224, 218] on icon at bounding box center [225, 218] width 5 height 5
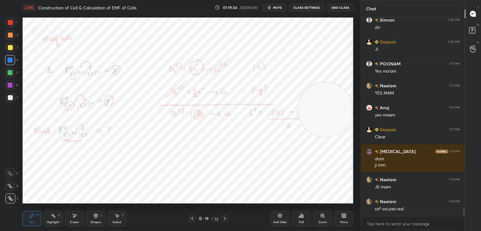
click at [224, 218] on icon at bounding box center [225, 218] width 5 height 5
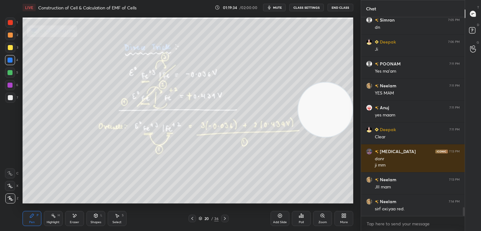
click at [224, 218] on icon at bounding box center [225, 218] width 5 height 5
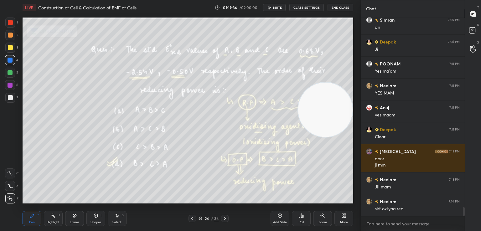
click at [225, 218] on icon at bounding box center [225, 218] width 2 height 3
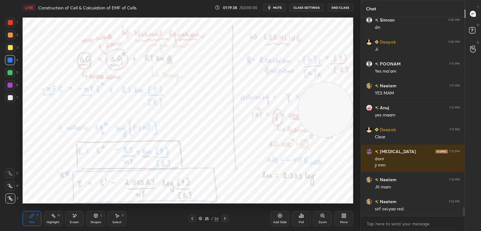
click at [226, 218] on icon at bounding box center [225, 218] width 5 height 5
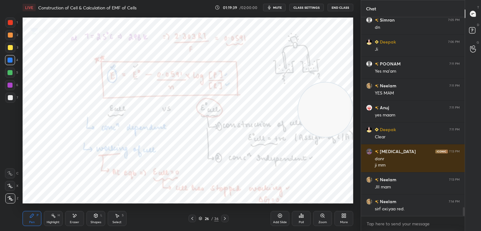
click at [197, 217] on div "26 / 36" at bounding box center [209, 219] width 40 height 8
click at [191, 218] on icon at bounding box center [192, 218] width 5 height 5
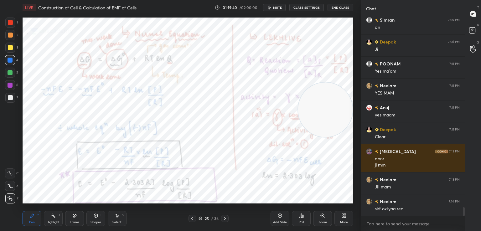
click at [191, 217] on icon at bounding box center [192, 218] width 5 height 5
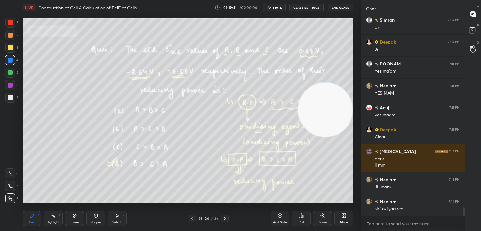
click at [191, 218] on icon at bounding box center [192, 218] width 5 height 5
click at [192, 218] on icon at bounding box center [192, 218] width 5 height 5
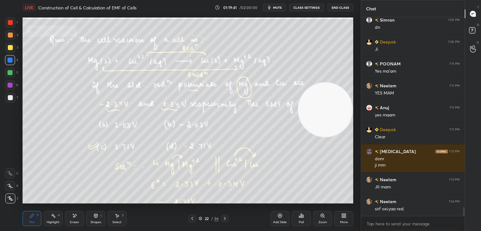
click at [192, 218] on icon at bounding box center [192, 218] width 5 height 5
click at [192, 218] on icon at bounding box center [193, 218] width 2 height 3
click at [192, 218] on icon at bounding box center [192, 218] width 5 height 5
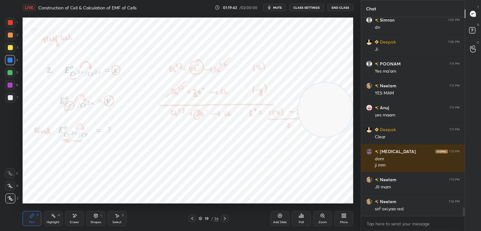
click at [192, 218] on icon at bounding box center [192, 218] width 5 height 5
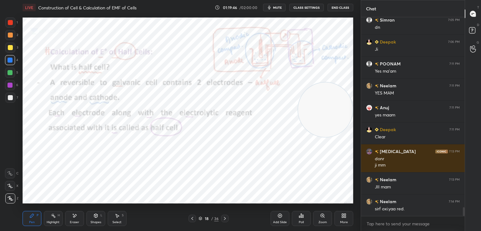
click at [279, 213] on icon at bounding box center [280, 215] width 5 height 5
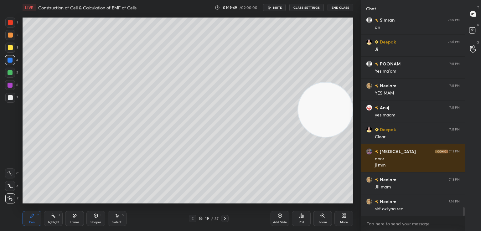
click at [11, 46] on div at bounding box center [10, 47] width 5 height 5
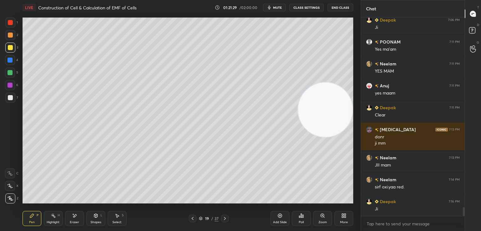
scroll to position [4367, 0]
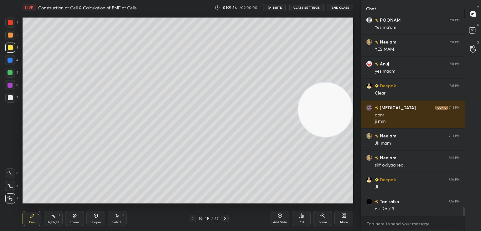
click at [13, 98] on div at bounding box center [10, 98] width 10 height 10
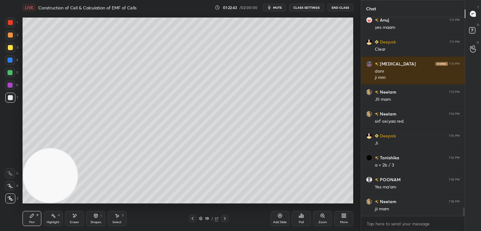
scroll to position [4432, 0]
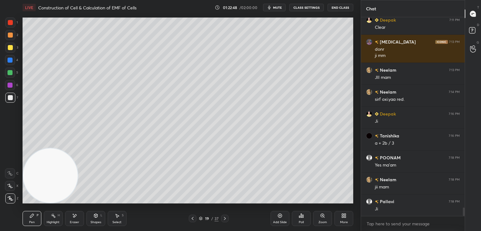
click at [11, 73] on div at bounding box center [10, 72] width 5 height 5
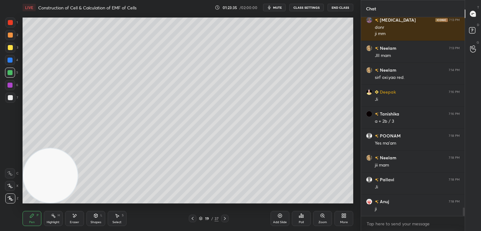
click at [95, 219] on div "Shapes L" at bounding box center [96, 218] width 19 height 15
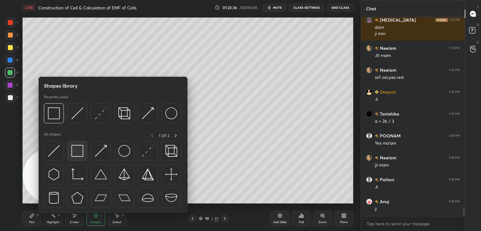
click at [80, 151] on img at bounding box center [77, 151] width 12 height 12
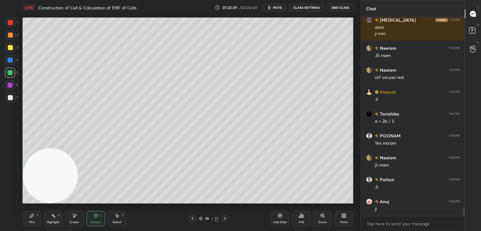
click at [34, 220] on div "Pen P" at bounding box center [32, 218] width 19 height 15
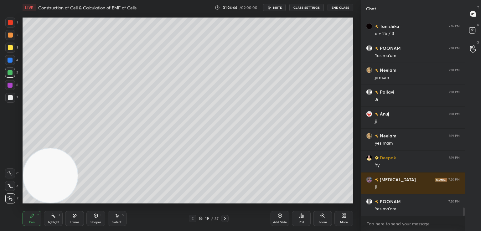
scroll to position [4564, 0]
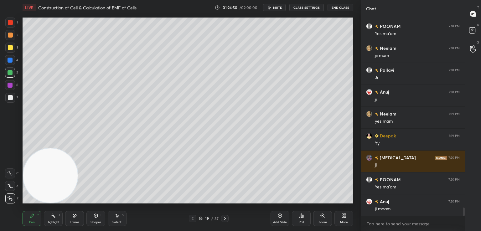
click at [280, 216] on icon at bounding box center [280, 215] width 5 height 5
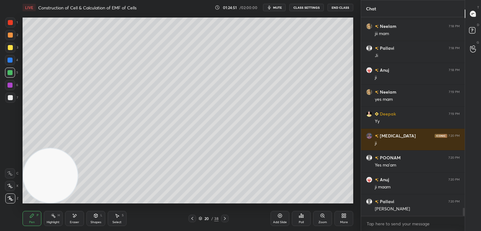
click at [10, 47] on div at bounding box center [10, 47] width 5 height 5
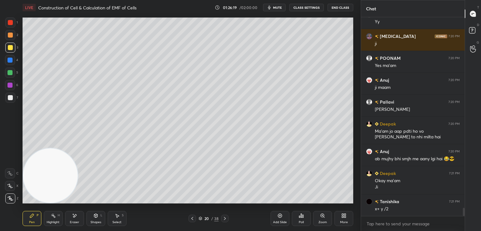
scroll to position [4708, 0]
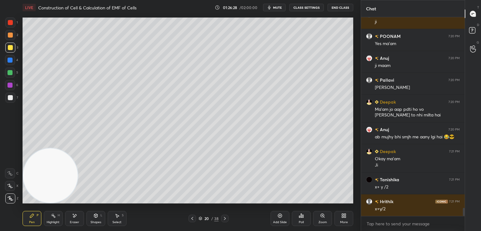
click at [10, 98] on div at bounding box center [10, 97] width 5 height 5
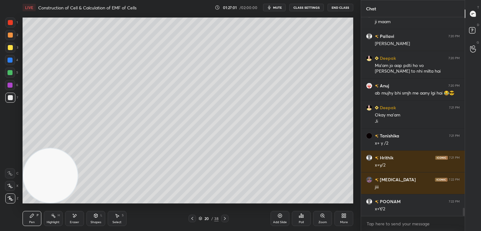
scroll to position [4773, 0]
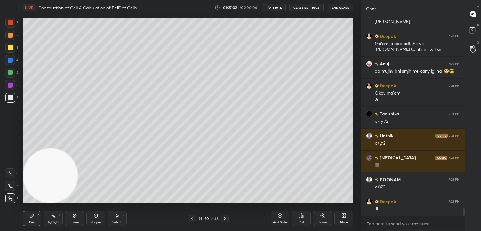
click at [72, 219] on div "Eraser" at bounding box center [74, 218] width 19 height 15
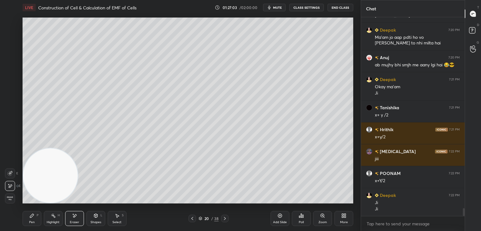
click at [30, 220] on div "Pen P" at bounding box center [32, 218] width 19 height 15
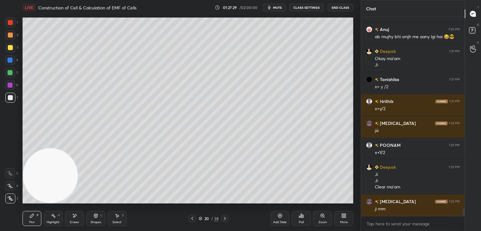
scroll to position [4830, 0]
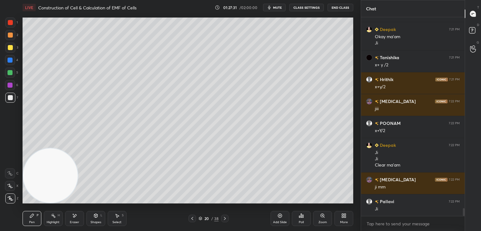
click at [194, 219] on icon at bounding box center [192, 218] width 5 height 5
click at [192, 218] on icon at bounding box center [192, 218] width 5 height 5
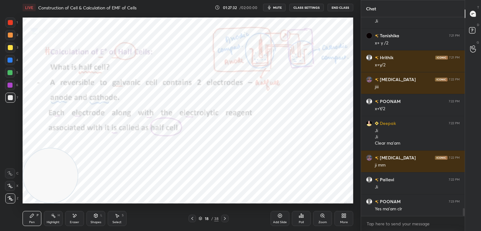
click at [223, 218] on icon at bounding box center [225, 218] width 5 height 5
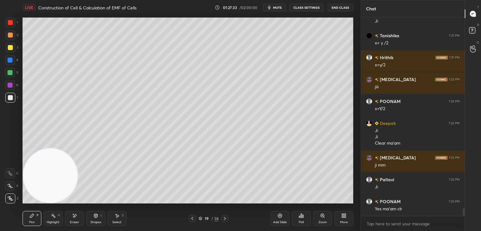
scroll to position [4874, 0]
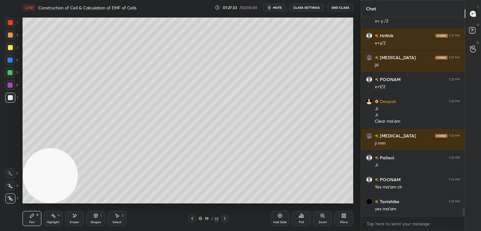
click at [182, 221] on div "19 / 38" at bounding box center [209, 219] width 124 height 8
click at [194, 219] on icon at bounding box center [192, 218] width 5 height 5
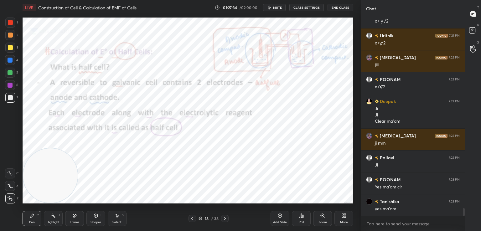
click at [193, 218] on icon at bounding box center [192, 218] width 5 height 5
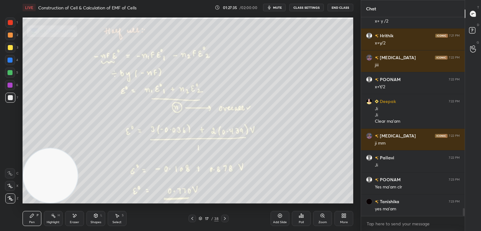
click at [192, 218] on icon at bounding box center [193, 218] width 2 height 3
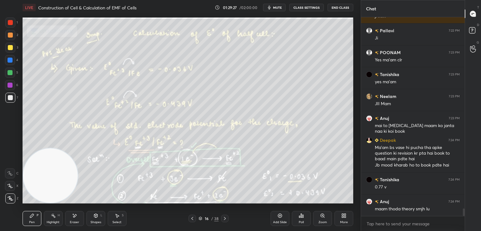
scroll to position [5007, 0]
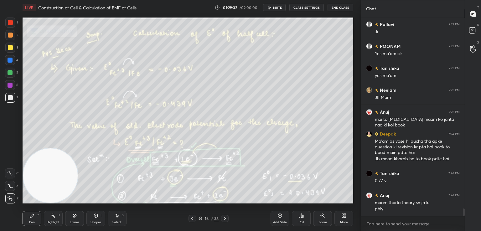
click at [4, 49] on div "1 2 3 4 5 6 7 C X Z E E Erase all H H" at bounding box center [10, 111] width 20 height 186
click at [11, 48] on div at bounding box center [10, 47] width 5 height 5
click at [12, 94] on div at bounding box center [10, 98] width 10 height 10
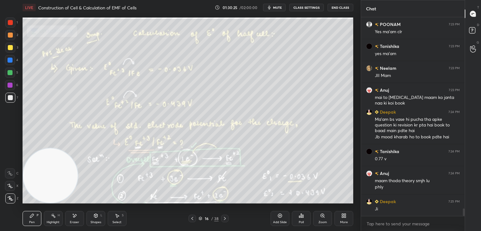
scroll to position [5051, 0]
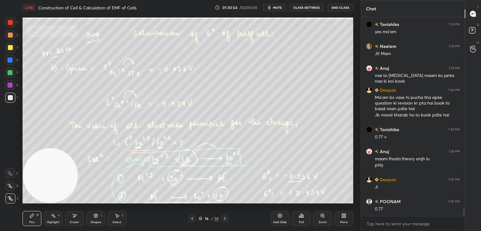
click at [224, 219] on icon at bounding box center [225, 218] width 5 height 5
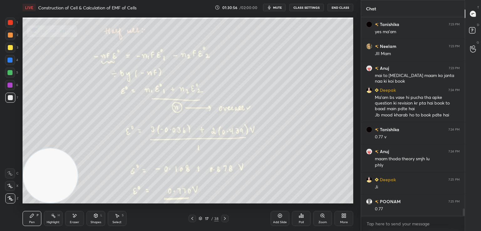
scroll to position [5073, 0]
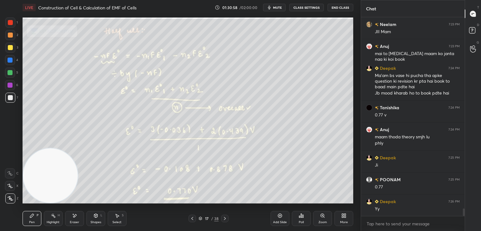
click at [192, 217] on icon at bounding box center [192, 218] width 5 height 5
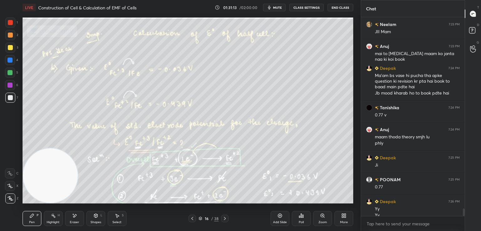
scroll to position [5079, 0]
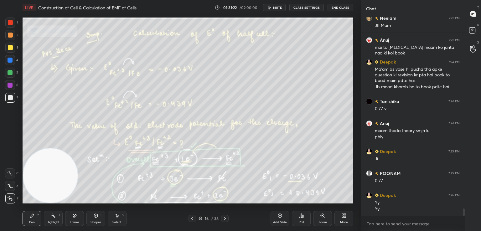
click at [225, 218] on icon at bounding box center [225, 218] width 5 height 5
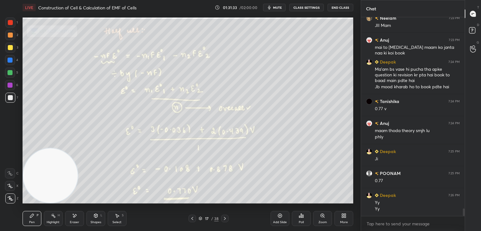
click at [192, 218] on icon at bounding box center [192, 218] width 5 height 5
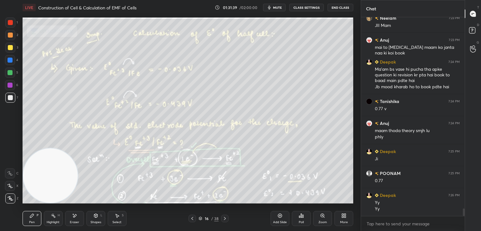
click at [224, 219] on icon at bounding box center [225, 218] width 5 height 5
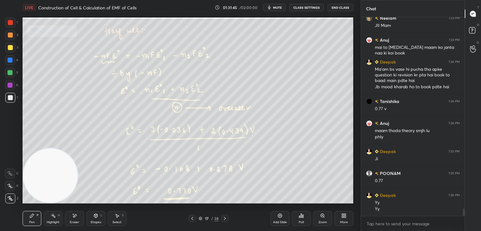
scroll to position [5101, 0]
click at [193, 219] on icon at bounding box center [192, 218] width 5 height 5
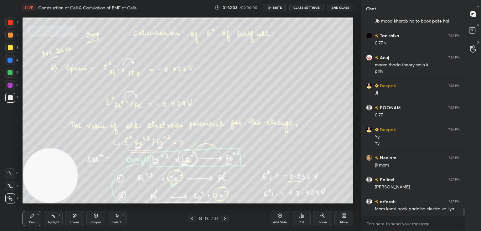
scroll to position [5167, 0]
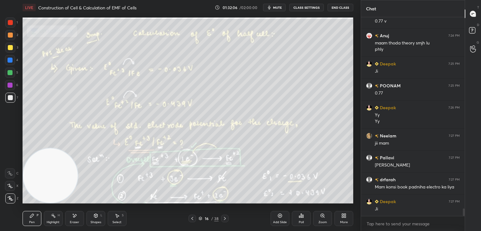
click at [225, 218] on icon at bounding box center [225, 218] width 2 height 3
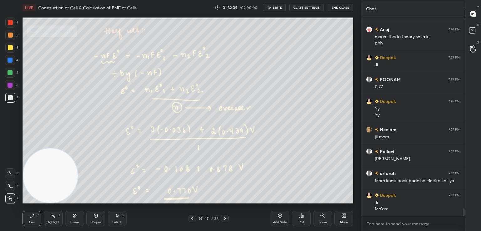
click at [224, 218] on icon at bounding box center [225, 218] width 5 height 5
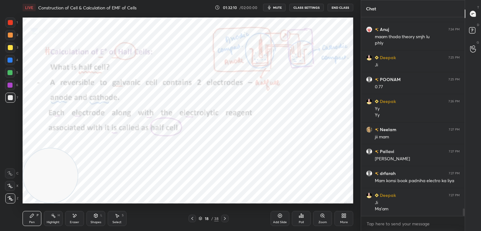
click at [224, 219] on icon at bounding box center [225, 218] width 5 height 5
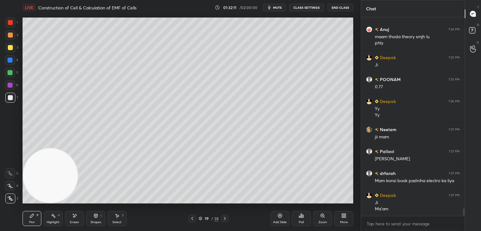
click at [226, 218] on icon at bounding box center [225, 218] width 5 height 5
click at [223, 218] on icon at bounding box center [225, 218] width 5 height 5
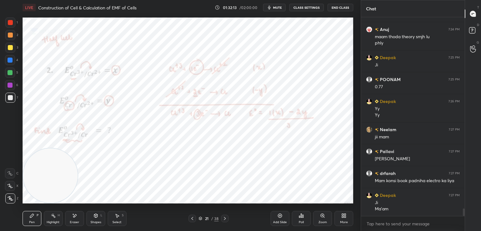
click at [224, 218] on icon at bounding box center [225, 218] width 2 height 3
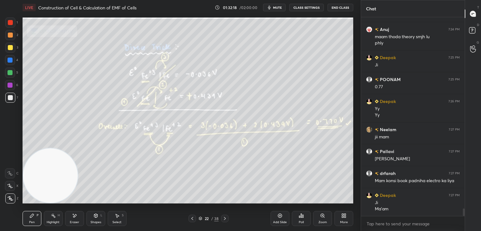
click at [192, 217] on icon at bounding box center [192, 218] width 5 height 5
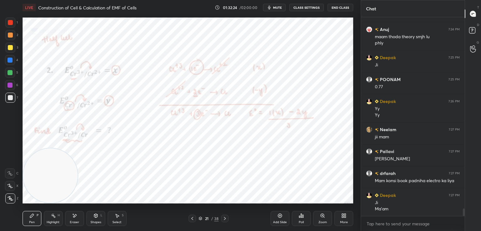
click at [11, 22] on div at bounding box center [10, 22] width 5 height 5
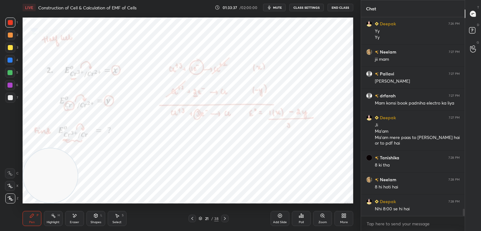
scroll to position [5273, 0]
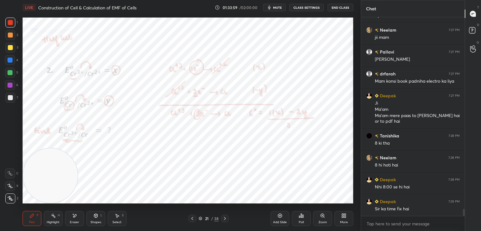
click at [11, 60] on div at bounding box center [10, 60] width 5 height 5
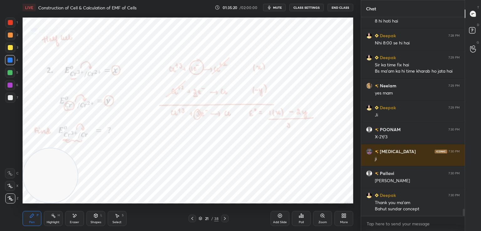
scroll to position [5439, 0]
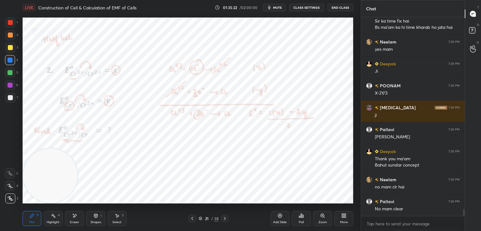
click at [224, 218] on icon at bounding box center [225, 218] width 5 height 5
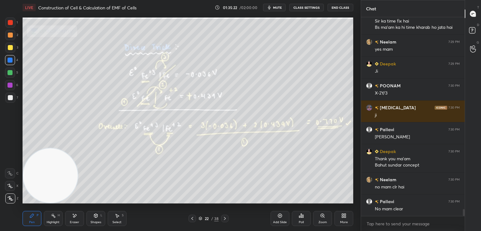
click at [225, 218] on icon at bounding box center [225, 218] width 2 height 3
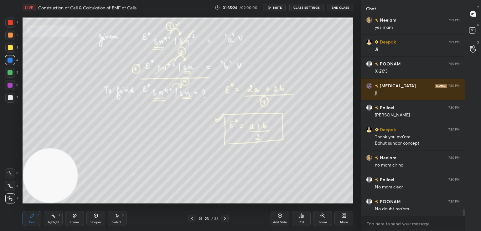
click at [227, 217] on icon at bounding box center [225, 218] width 5 height 5
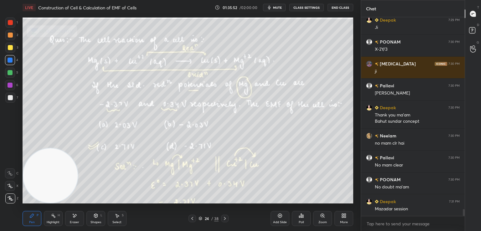
click at [13, 48] on div at bounding box center [10, 48] width 10 height 10
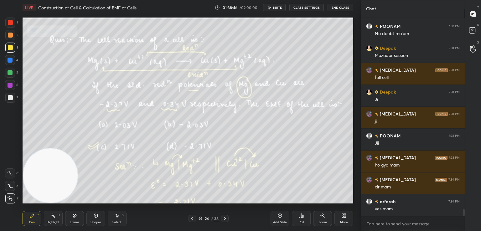
scroll to position [5681, 0]
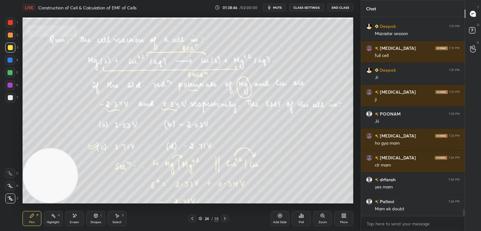
click at [227, 218] on icon at bounding box center [225, 218] width 5 height 5
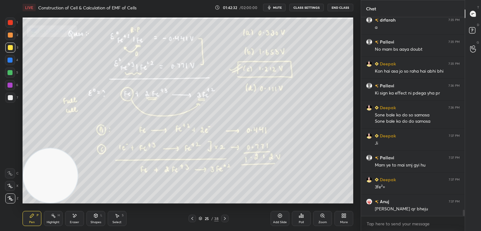
scroll to position [6088, 0]
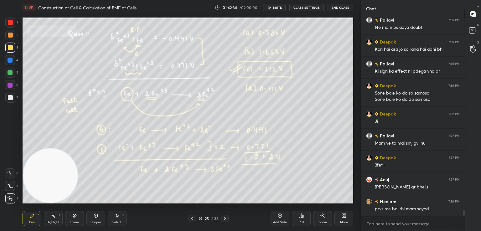
click at [344, 7] on button "End Class" at bounding box center [341, 8] width 26 height 8
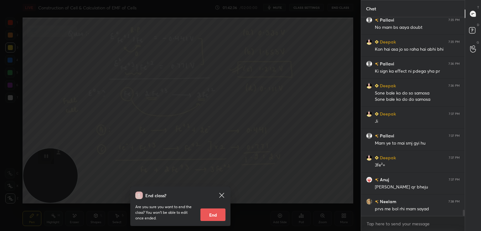
click at [222, 193] on icon at bounding box center [222, 196] width 8 height 8
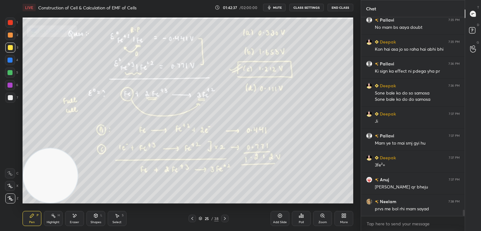
click at [192, 218] on icon at bounding box center [192, 218] width 5 height 5
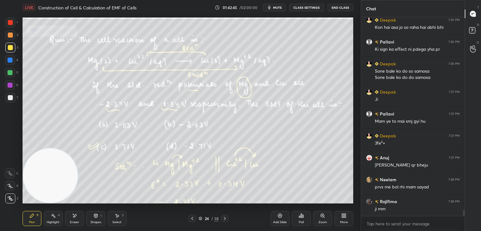
click at [223, 218] on icon at bounding box center [225, 218] width 5 height 5
click at [279, 5] on span "mute" at bounding box center [277, 7] width 9 height 4
click at [334, 5] on button "End Class" at bounding box center [341, 8] width 26 height 8
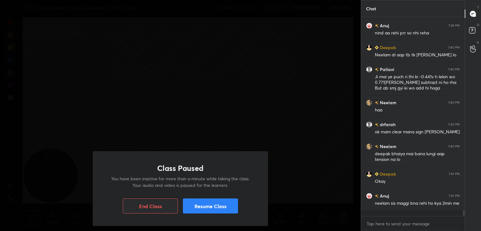
scroll to position [6395, 0]
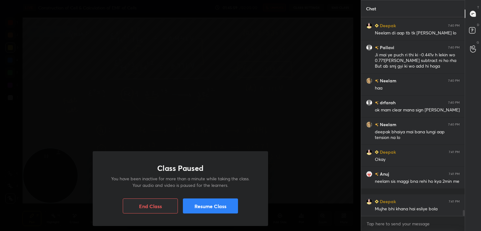
click at [224, 213] on button "Resume Class" at bounding box center [210, 206] width 55 height 15
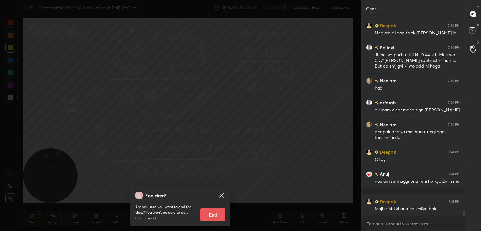
click at [224, 197] on icon at bounding box center [222, 196] width 8 height 8
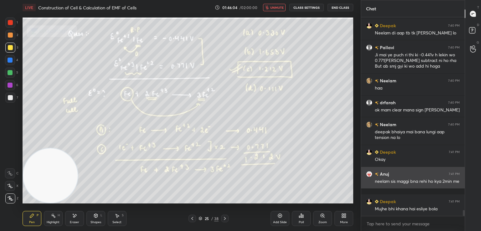
scroll to position [6417, 0]
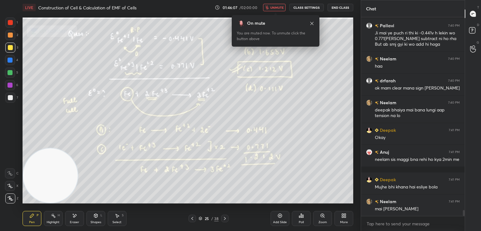
click at [277, 8] on span "unmute" at bounding box center [277, 7] width 13 height 4
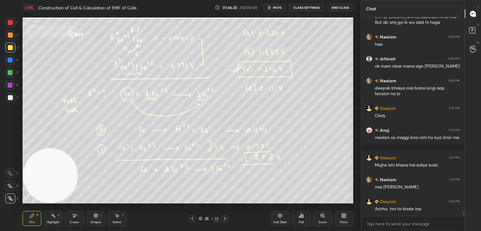
scroll to position [6461, 0]
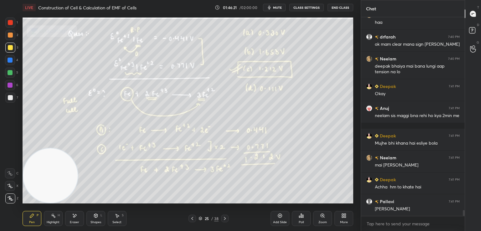
click at [225, 219] on icon at bounding box center [225, 218] width 5 height 5
click at [224, 218] on icon at bounding box center [225, 218] width 5 height 5
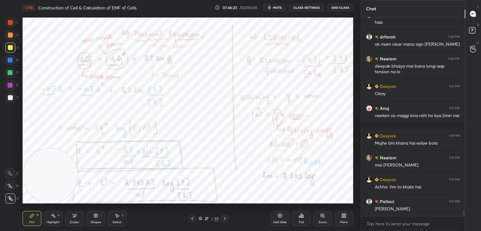
click at [193, 219] on icon at bounding box center [192, 218] width 5 height 5
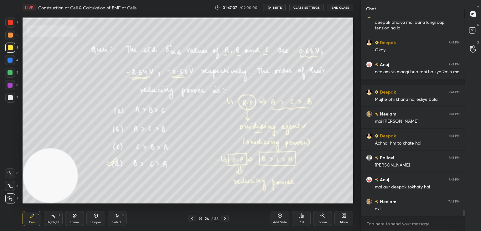
scroll to position [6527, 0]
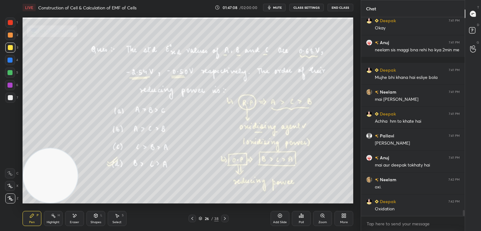
click at [74, 221] on div "Eraser" at bounding box center [74, 222] width 9 height 3
click at [36, 215] on div "Pen P" at bounding box center [32, 218] width 19 height 15
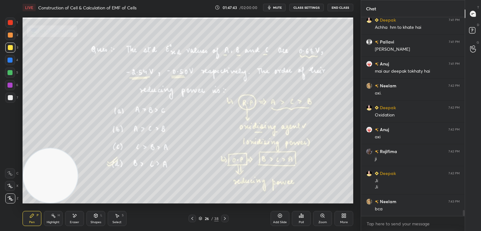
scroll to position [6643, 0]
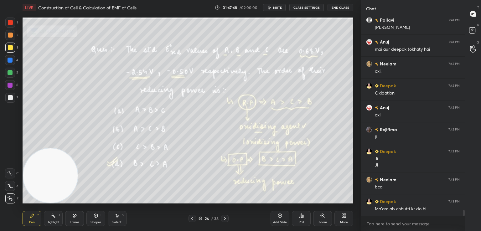
click at [223, 219] on icon at bounding box center [225, 218] width 5 height 5
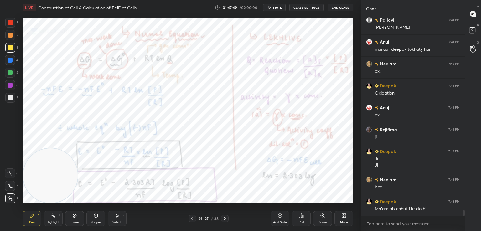
click at [223, 219] on icon at bounding box center [225, 218] width 5 height 5
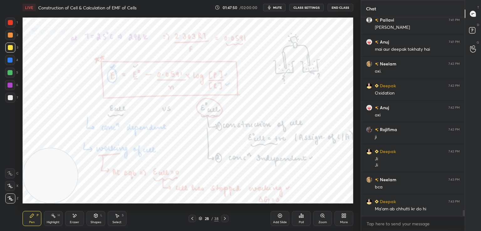
click at [223, 219] on icon at bounding box center [225, 218] width 5 height 5
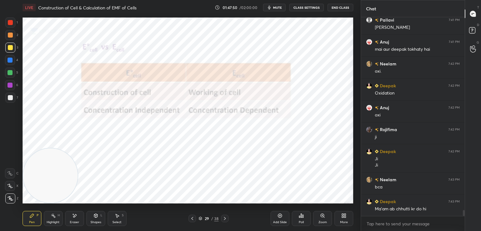
click at [223, 219] on icon at bounding box center [225, 218] width 5 height 5
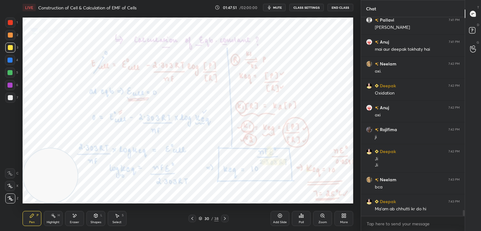
click at [223, 219] on icon at bounding box center [225, 218] width 5 height 5
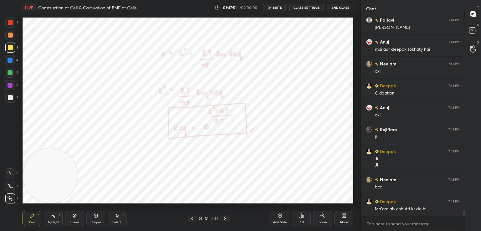
click at [223, 219] on icon at bounding box center [225, 218] width 5 height 5
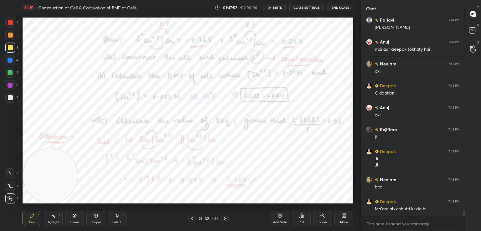
click at [200, 219] on icon at bounding box center [201, 219] width 4 height 4
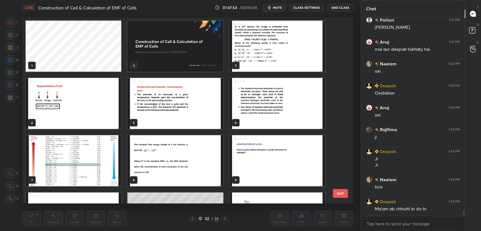
scroll to position [6649, 0]
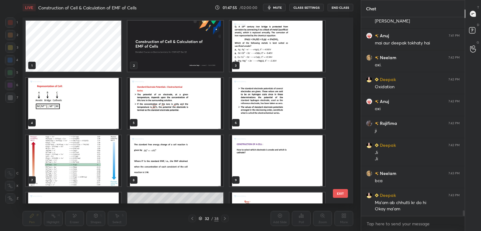
click at [175, 45] on img "grid" at bounding box center [176, 46] width 96 height 51
click at [176, 50] on img "grid" at bounding box center [176, 46] width 96 height 51
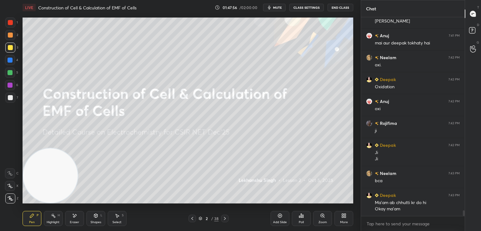
scroll to position [6671, 0]
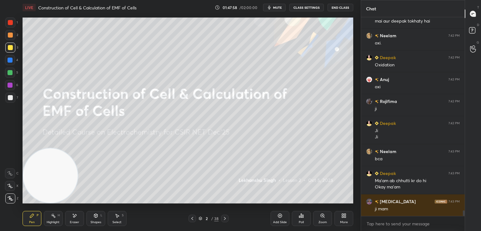
click at [341, 218] on div "More" at bounding box center [344, 218] width 19 height 15
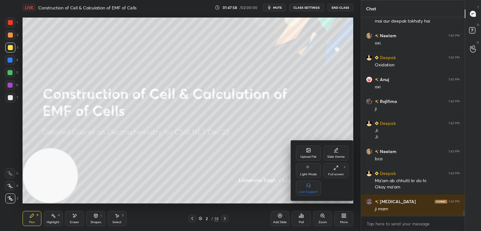
click at [305, 150] on div "Upload File" at bounding box center [308, 153] width 25 height 15
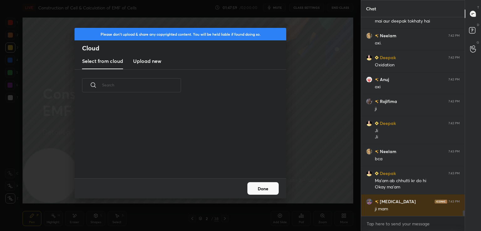
scroll to position [77, 201]
click at [146, 67] on new "Upload new" at bounding box center [147, 62] width 28 height 16
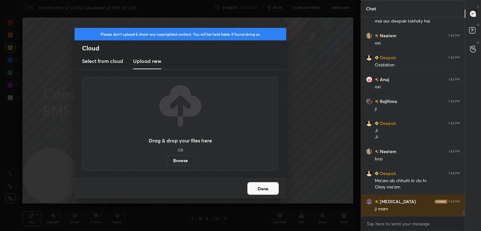
click at [174, 161] on label "Browse" at bounding box center [181, 161] width 28 height 10
click at [167, 161] on input "Browse" at bounding box center [167, 161] width 0 height 10
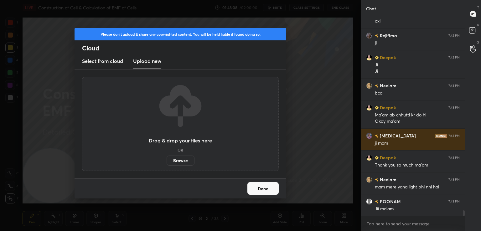
scroll to position [6759, 0]
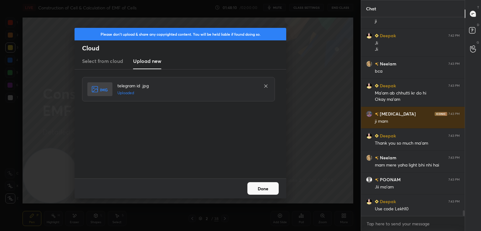
click at [264, 192] on button "Done" at bounding box center [263, 188] width 31 height 13
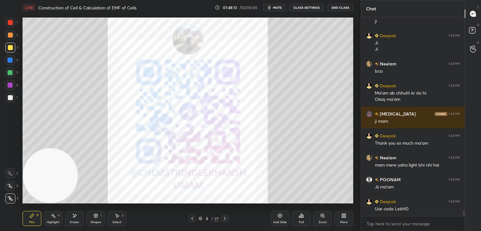
scroll to position [6781, 0]
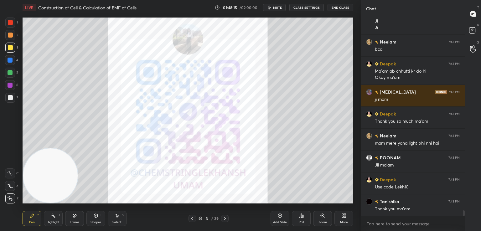
click at [10, 98] on div at bounding box center [10, 97] width 5 height 5
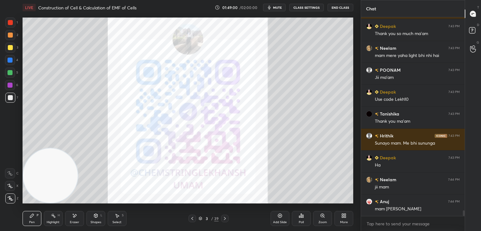
scroll to position [6891, 0]
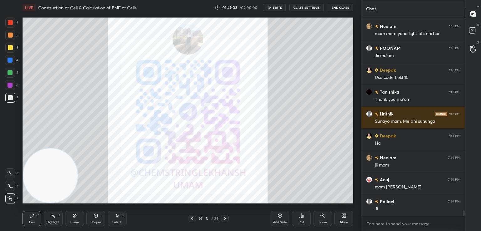
click at [11, 24] on div at bounding box center [10, 22] width 5 height 5
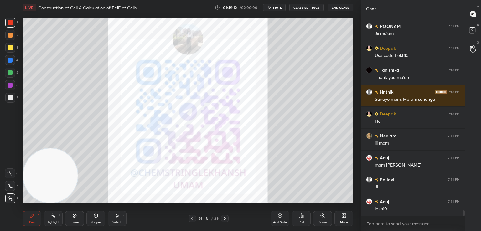
click at [344, 217] on icon at bounding box center [343, 217] width 2 height 2
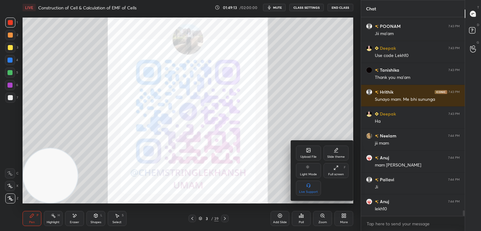
click at [311, 151] on icon at bounding box center [308, 150] width 5 height 5
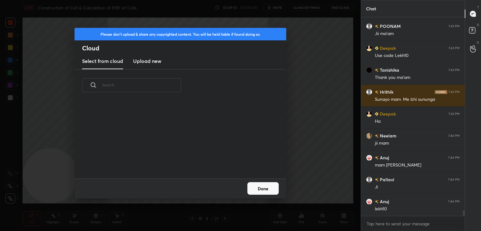
scroll to position [77, 201]
click at [146, 60] on h3 "Upload new" at bounding box center [147, 61] width 28 height 8
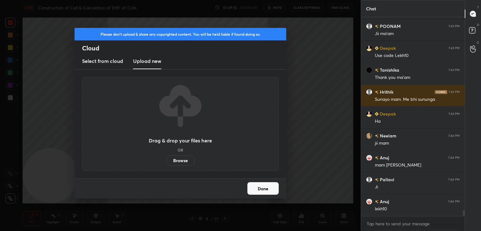
click at [179, 159] on label "Browse" at bounding box center [181, 161] width 28 height 10
click at [167, 159] on input "Browse" at bounding box center [167, 161] width 0 height 10
click at [182, 158] on label "Browse" at bounding box center [181, 161] width 28 height 10
click at [167, 158] on input "Browse" at bounding box center [167, 161] width 0 height 10
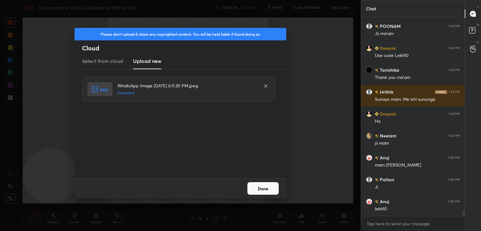
click at [269, 187] on button "Done" at bounding box center [263, 188] width 31 height 13
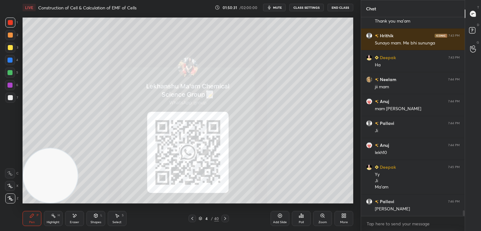
scroll to position [6991, 0]
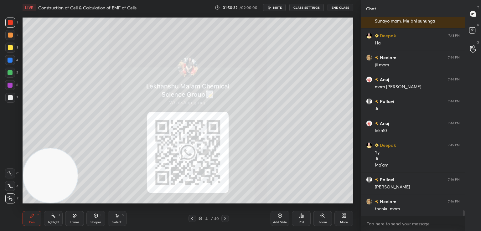
click at [193, 219] on icon at bounding box center [192, 218] width 5 height 5
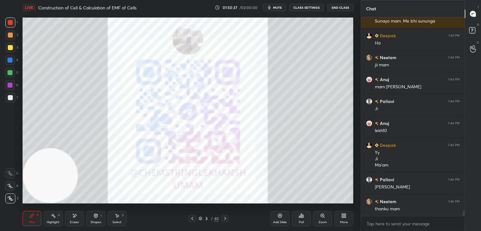
click at [193, 222] on div at bounding box center [193, 219] width 8 height 8
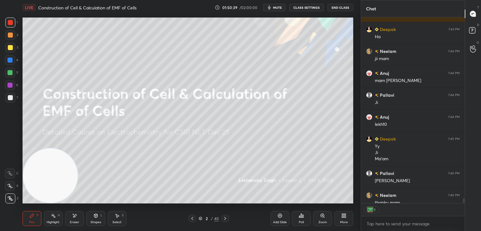
scroll to position [2, 2]
click at [224, 218] on icon at bounding box center [225, 218] width 5 height 5
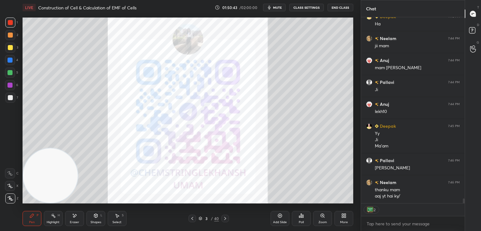
scroll to position [7032, 0]
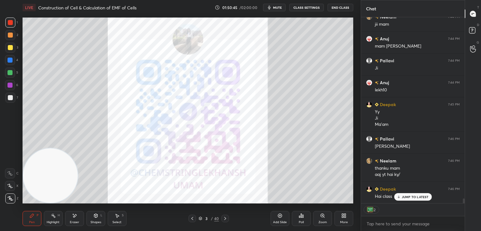
click at [413, 197] on p "JUMP TO LATEST" at bounding box center [415, 197] width 27 height 4
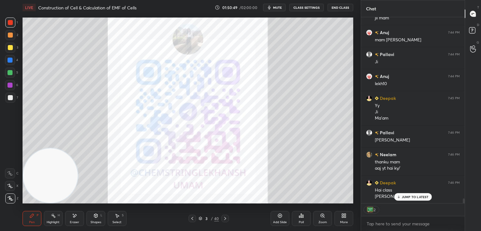
click at [410, 198] on p "JUMP TO LATEST" at bounding box center [415, 197] width 27 height 4
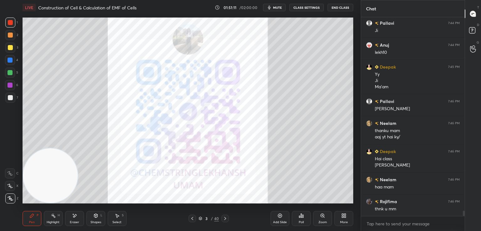
scroll to position [7091, 0]
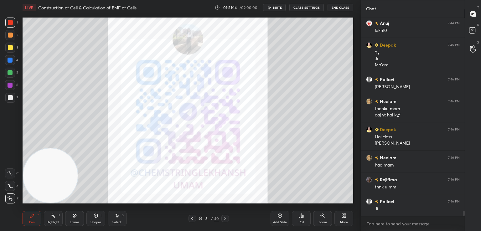
click at [229, 217] on div "3 / 40" at bounding box center [209, 219] width 124 height 8
click at [227, 217] on icon at bounding box center [225, 218] width 5 height 5
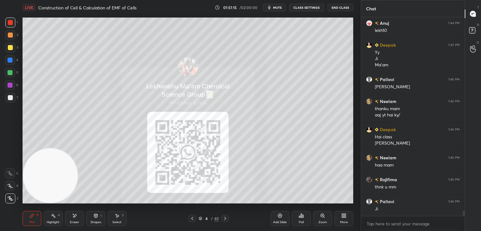
click at [227, 217] on icon at bounding box center [225, 218] width 5 height 5
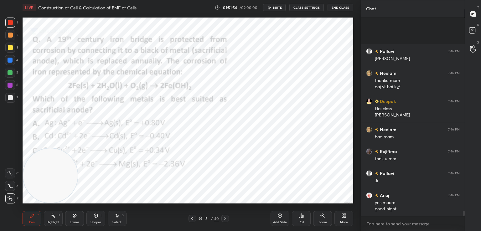
scroll to position [7182, 0]
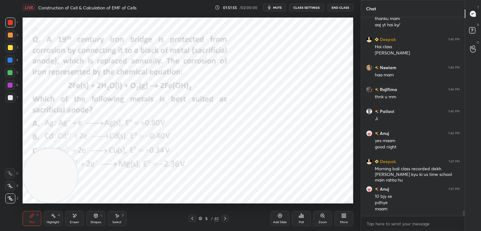
click at [344, 213] on icon at bounding box center [344, 215] width 5 height 5
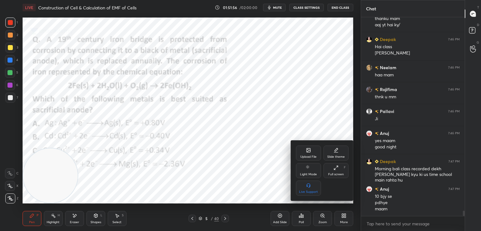
click at [305, 151] on div "Upload File" at bounding box center [308, 153] width 25 height 15
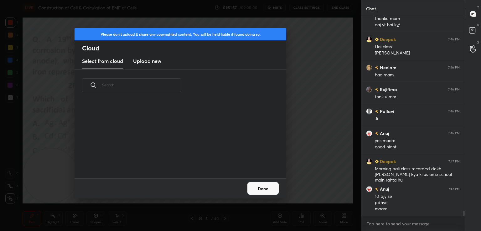
scroll to position [77, 201]
click at [145, 61] on h3 "Upload new" at bounding box center [147, 61] width 28 height 8
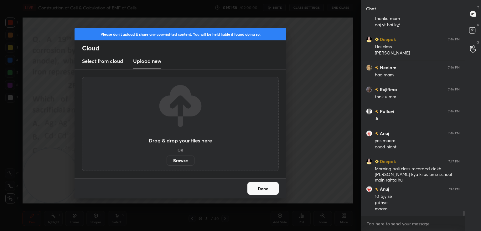
click at [184, 163] on label "Browse" at bounding box center [181, 161] width 28 height 10
click at [167, 163] on input "Browse" at bounding box center [167, 161] width 0 height 10
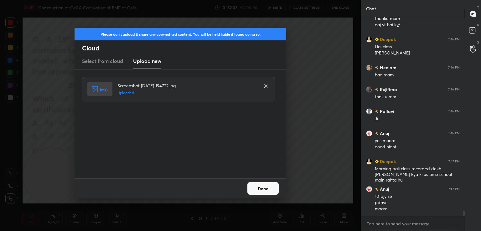
click at [267, 191] on button "Done" at bounding box center [263, 188] width 31 height 13
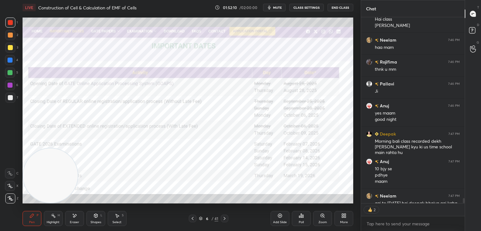
scroll to position [7228, 0]
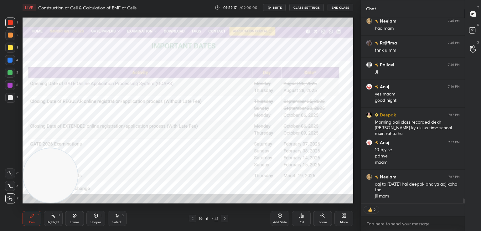
type textarea "x"
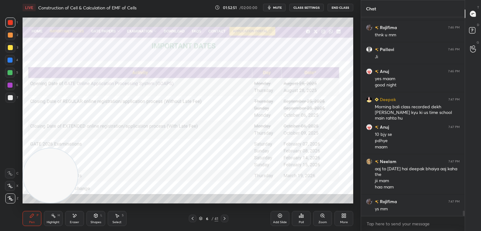
scroll to position [7271, 0]
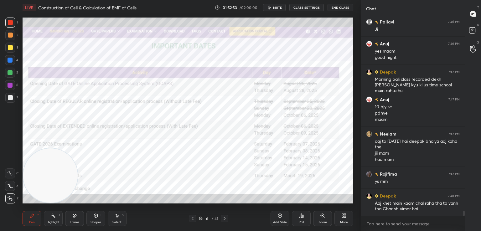
click at [359, 173] on div "1 2 3 4 5 6 7 C X Z E E Erase all H H LIVE Construction of Cell & Calculation o…" at bounding box center [180, 115] width 361 height 231
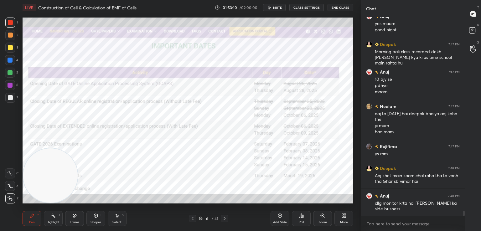
click at [73, 218] on icon at bounding box center [74, 215] width 5 height 5
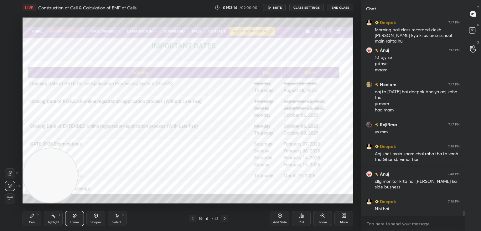
click at [31, 221] on div "Pen" at bounding box center [32, 222] width 6 height 3
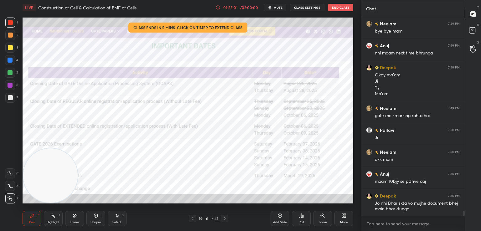
scroll to position [7565, 0]
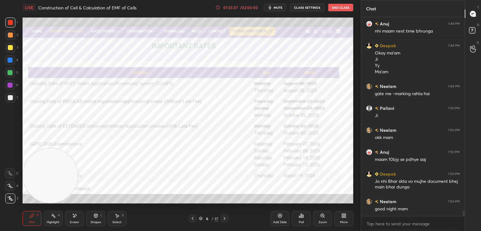
click at [335, 5] on button "End Class" at bounding box center [341, 8] width 25 height 8
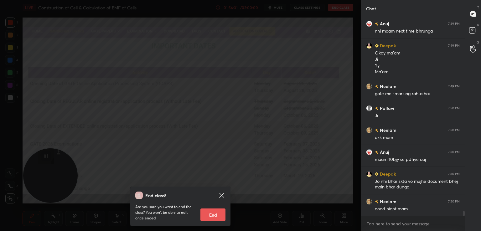
scroll to position [7674, 0]
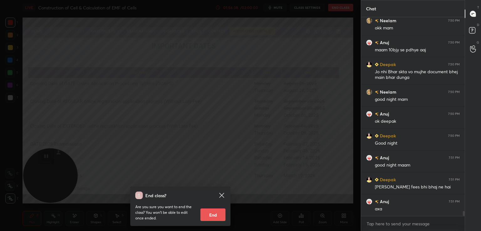
click at [219, 193] on icon at bounding box center [221, 195] width 5 height 5
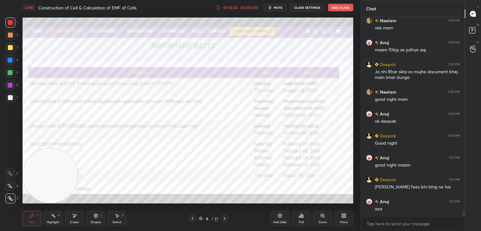
click at [276, 7] on span "mute" at bounding box center [278, 7] width 9 height 4
click at [339, 4] on button "End Class" at bounding box center [341, 8] width 25 height 8
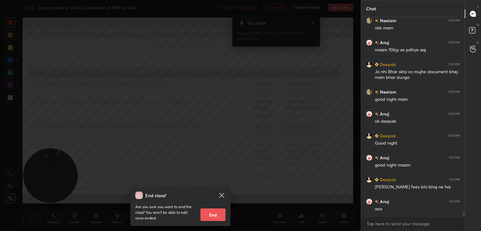
scroll to position [7702, 0]
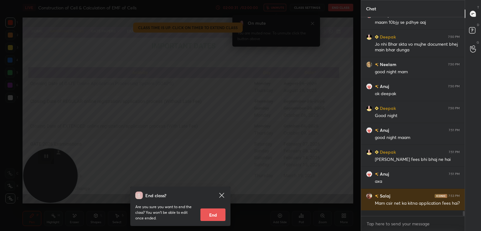
click at [224, 193] on icon at bounding box center [221, 195] width 5 height 5
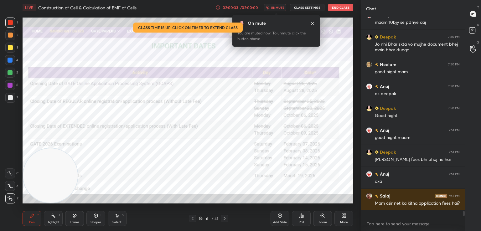
click at [343, 5] on button "End Class" at bounding box center [341, 8] width 25 height 8
